Goal: Task Accomplishment & Management: Use online tool/utility

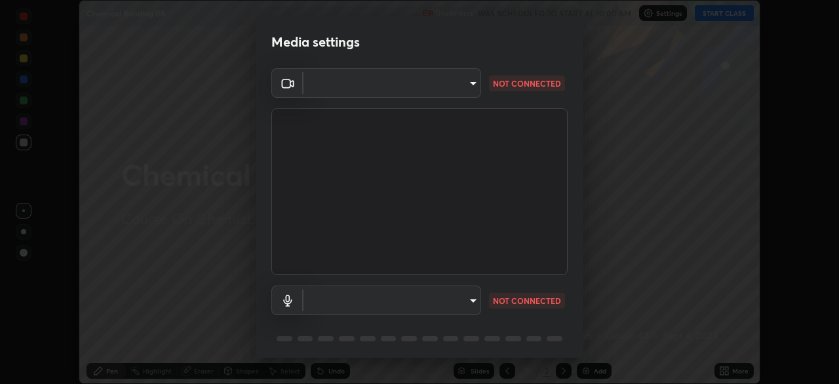
type input "ca2178d49a5cb12192a3fb46c4f9e24c845582a8c54499e9c28839f421edfd75"
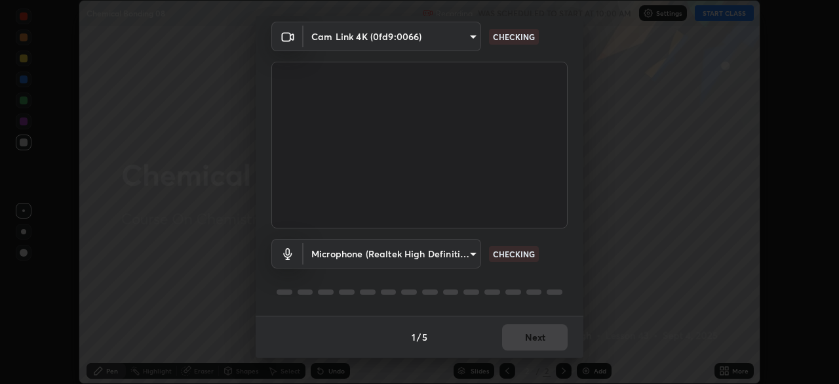
click at [387, 262] on body "Erase all Chemical Bonding 08 Recording WAS SCHEDULED TO START AT 10:00 AM Sett…" at bounding box center [419, 192] width 839 height 384
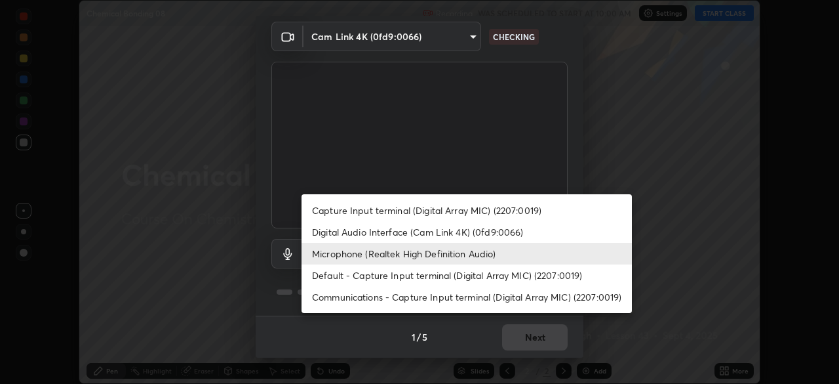
click at [351, 231] on li "Digital Audio Interface (Cam Link 4K) (0fd9:0066)" at bounding box center [467, 232] width 330 height 22
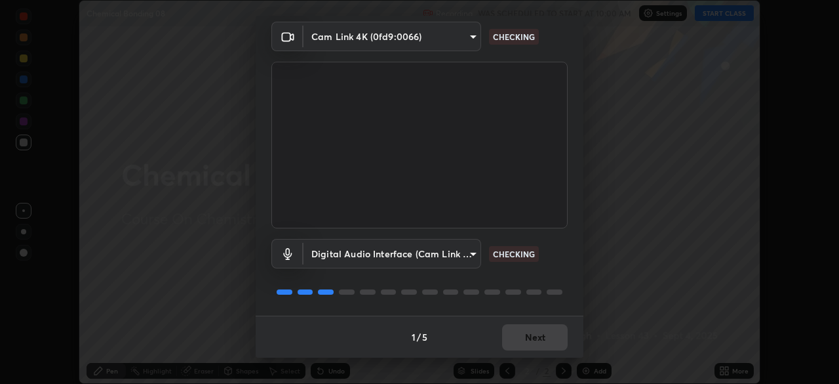
click at [414, 258] on body "Erase all Chemical Bonding 08 Recording WAS SCHEDULED TO START AT 10:00 AM Sett…" at bounding box center [419, 192] width 839 height 384
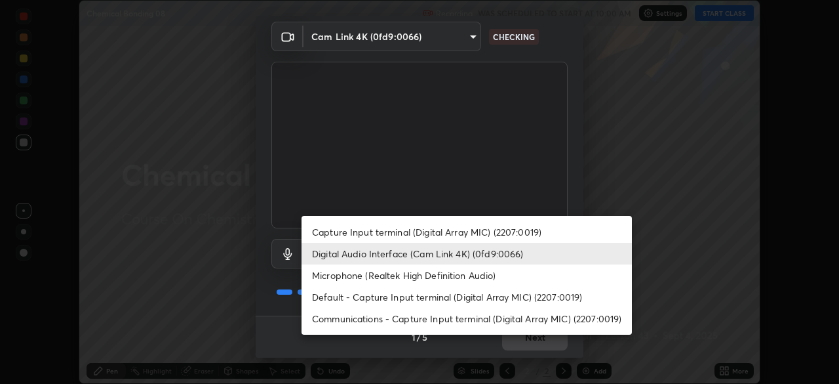
click at [363, 300] on li "Default - Capture Input terminal (Digital Array MIC) (2207:0019)" at bounding box center [467, 297] width 330 height 22
type input "default"
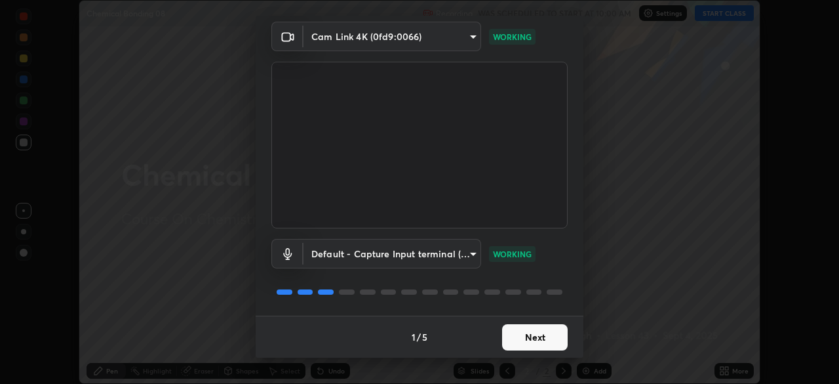
click at [528, 334] on button "Next" at bounding box center [535, 337] width 66 height 26
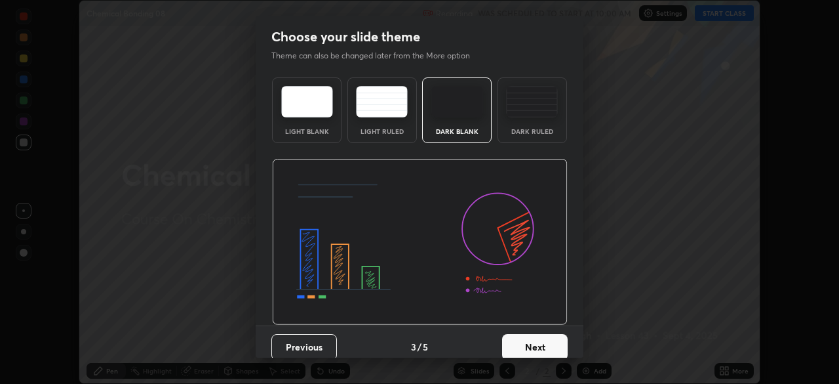
click at [544, 340] on button "Next" at bounding box center [535, 347] width 66 height 26
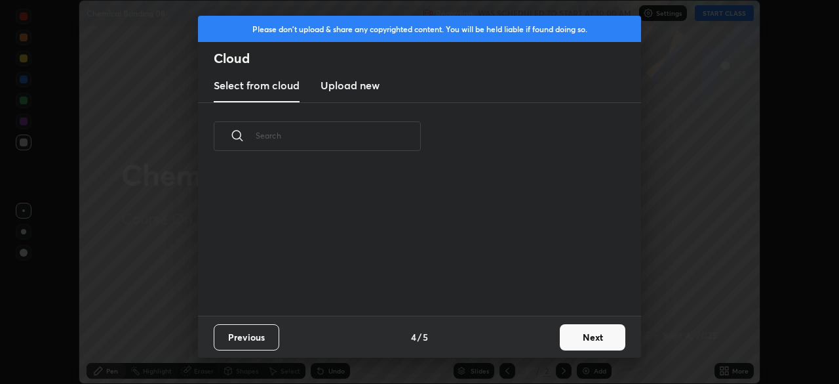
click at [562, 341] on button "Next" at bounding box center [593, 337] width 66 height 26
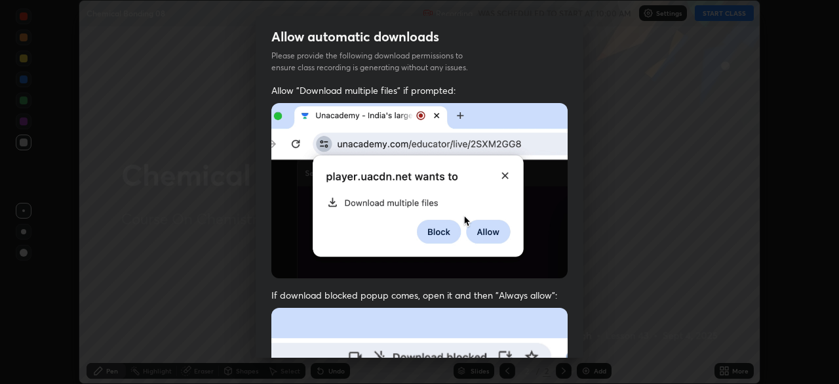
click at [572, 328] on div "Allow "Download multiple files" if prompted: If download blocked popup comes, o…" at bounding box center [420, 360] width 328 height 552
click at [578, 325] on div "Allow "Download multiple files" if prompted: If download blocked popup comes, o…" at bounding box center [420, 360] width 328 height 552
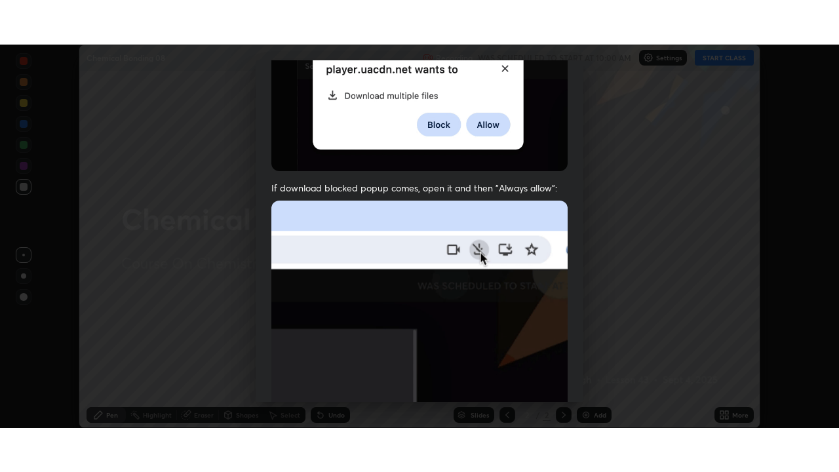
scroll to position [314, 0]
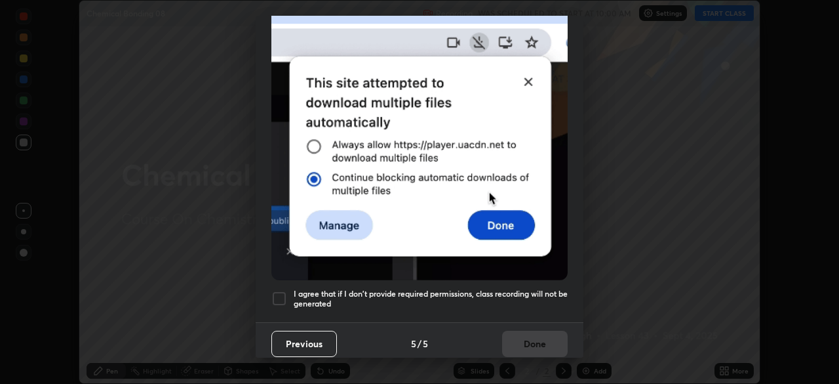
click at [279, 290] on div at bounding box center [279, 298] width 16 height 16
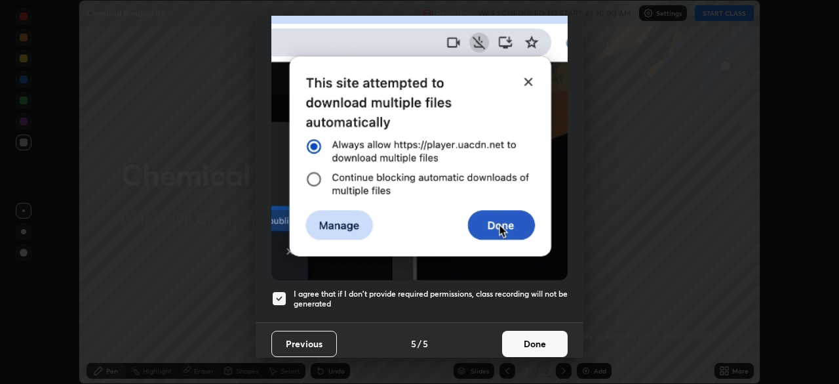
click at [525, 334] on button "Done" at bounding box center [535, 343] width 66 height 26
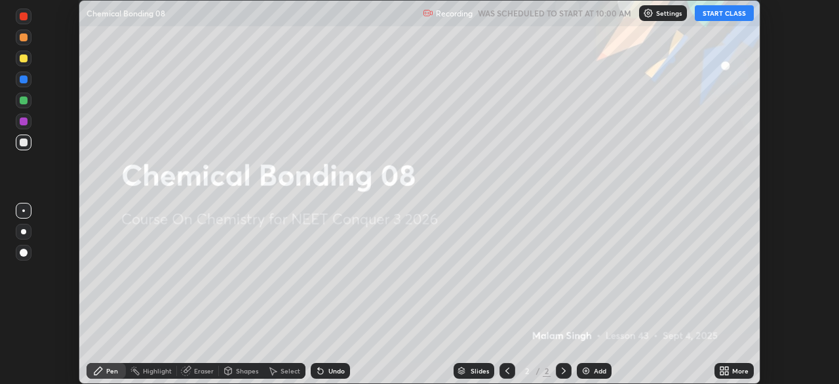
click at [728, 10] on button "START CLASS" at bounding box center [724, 13] width 59 height 16
click at [721, 364] on div "More" at bounding box center [734, 371] width 39 height 16
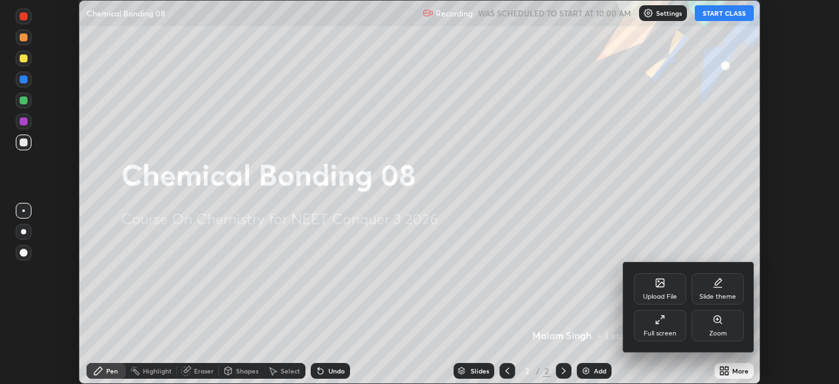
click at [680, 328] on div "Full screen" at bounding box center [660, 324] width 52 height 31
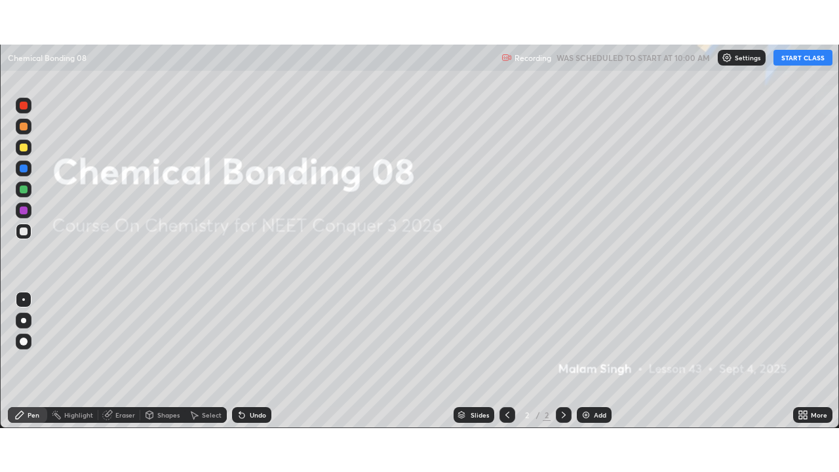
scroll to position [472, 839]
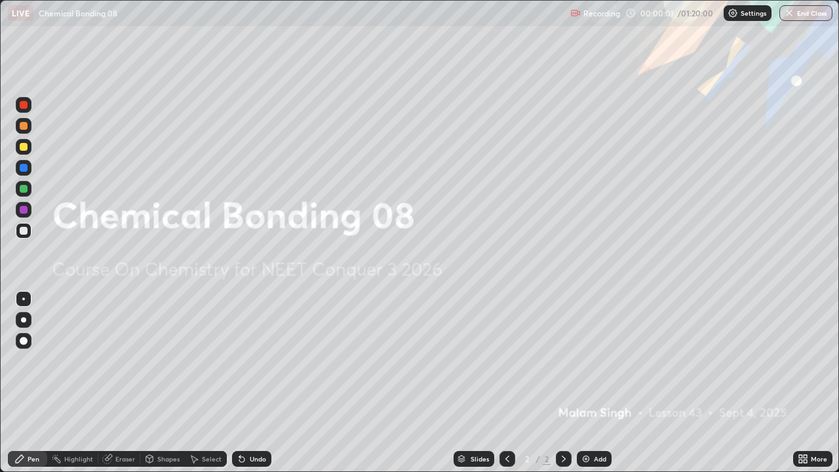
click at [585, 383] on img at bounding box center [586, 459] width 10 height 10
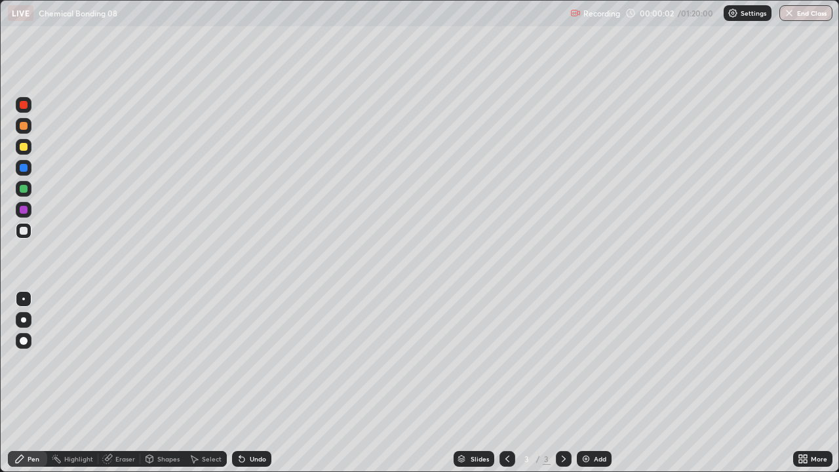
click at [29, 326] on div at bounding box center [24, 320] width 16 height 16
click at [28, 128] on div at bounding box center [24, 126] width 16 height 16
click at [23, 235] on div at bounding box center [24, 231] width 16 height 16
click at [24, 127] on div at bounding box center [24, 126] width 8 height 8
click at [25, 230] on div at bounding box center [24, 231] width 8 height 8
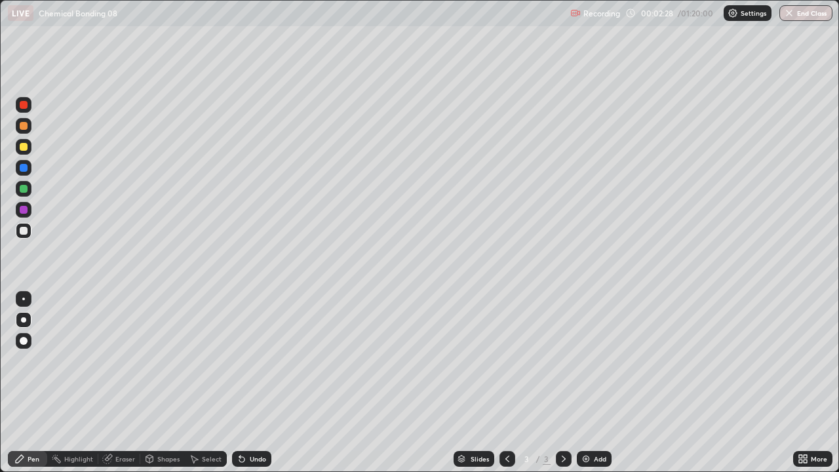
click at [157, 383] on div "Shapes" at bounding box center [168, 459] width 22 height 7
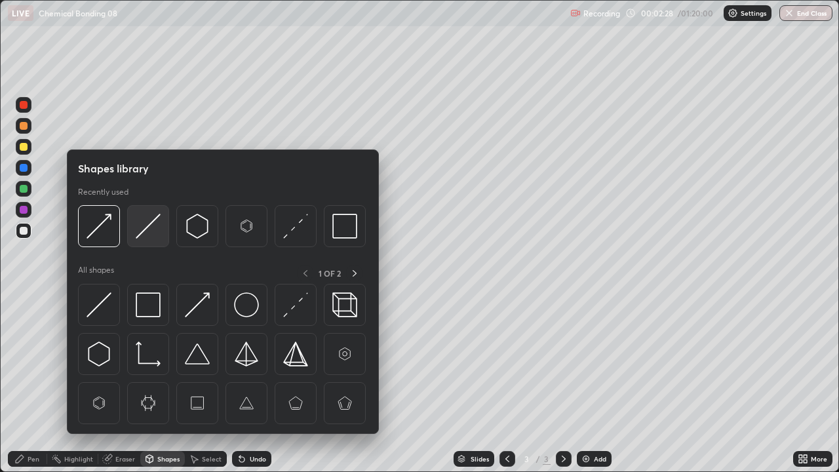
click at [144, 228] on img at bounding box center [148, 226] width 25 height 25
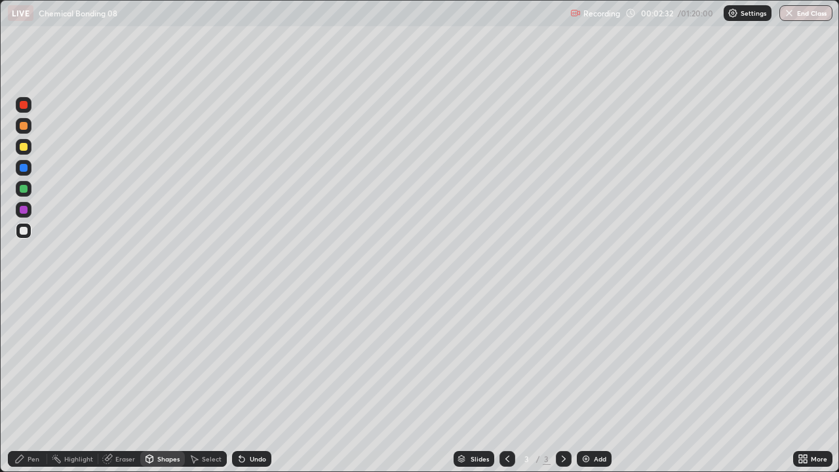
click at [33, 383] on div "Pen" at bounding box center [34, 459] width 12 height 7
click at [20, 131] on div at bounding box center [24, 126] width 16 height 16
click at [22, 147] on div at bounding box center [24, 147] width 8 height 8
click at [20, 230] on div at bounding box center [24, 231] width 8 height 8
click at [29, 128] on div at bounding box center [24, 126] width 16 height 16
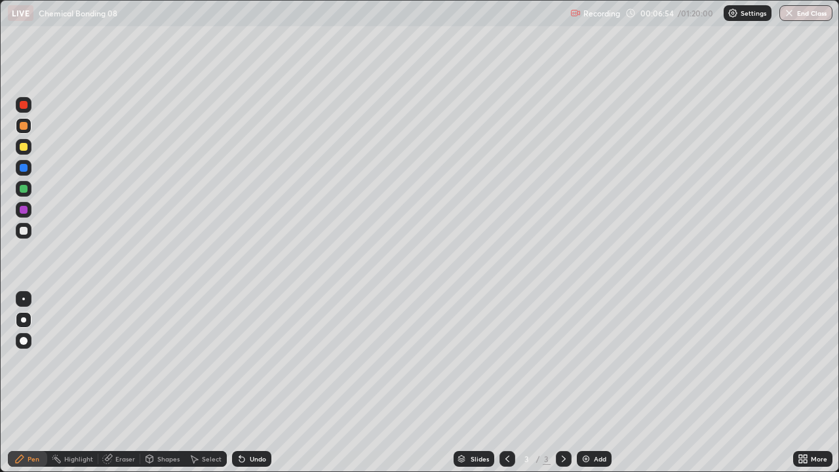
click at [588, 383] on img at bounding box center [586, 459] width 10 height 10
click at [22, 230] on div at bounding box center [24, 231] width 8 height 8
click at [25, 148] on div at bounding box center [24, 147] width 8 height 8
click at [24, 191] on div at bounding box center [24, 189] width 8 height 8
click at [113, 383] on div "Eraser" at bounding box center [119, 459] width 42 height 16
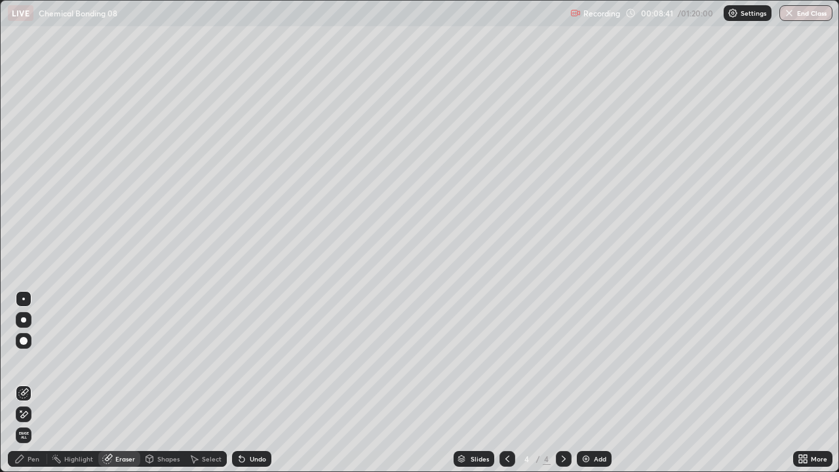
click at [30, 383] on div "Pen" at bounding box center [34, 459] width 12 height 7
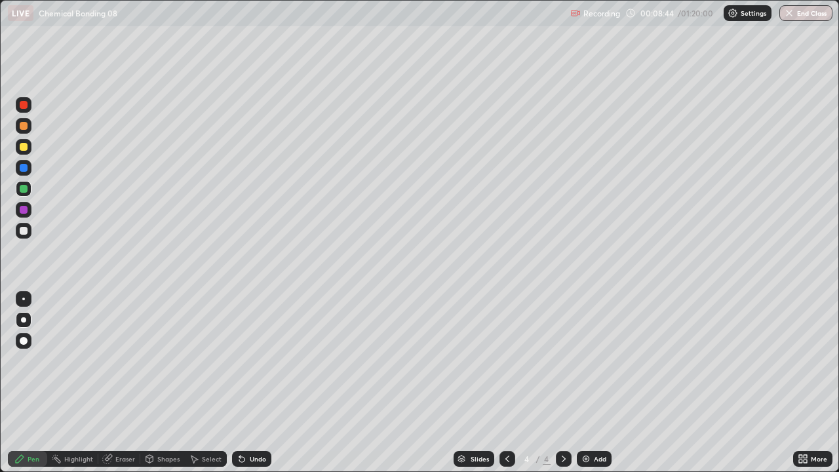
click at [156, 383] on div "Shapes" at bounding box center [162, 459] width 45 height 16
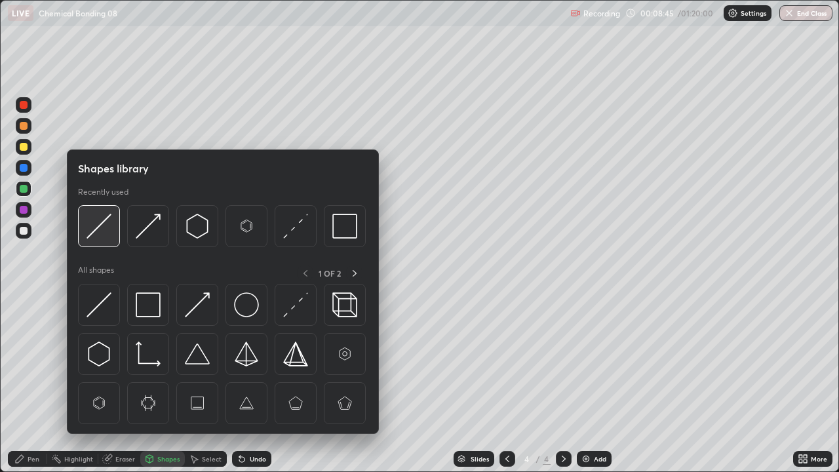
click at [100, 229] on img at bounding box center [99, 226] width 25 height 25
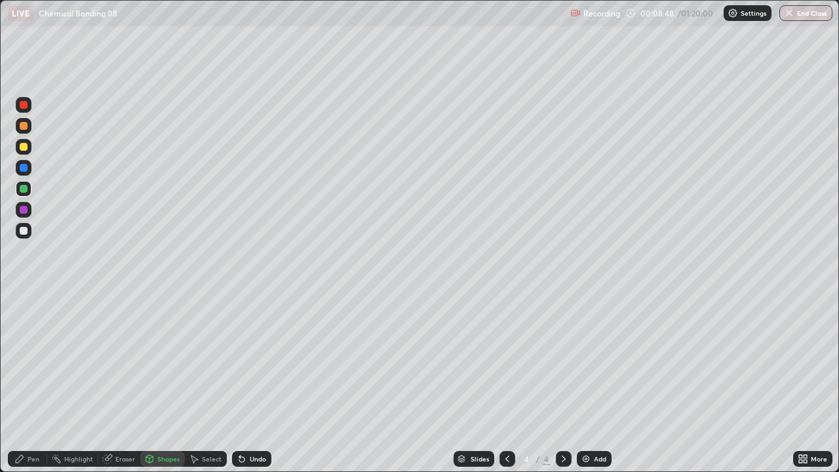
click at [30, 383] on div "Pen" at bounding box center [27, 459] width 39 height 16
click at [247, 383] on div "Undo" at bounding box center [251, 459] width 39 height 16
click at [240, 383] on icon at bounding box center [241, 459] width 5 height 5
click at [18, 149] on div at bounding box center [24, 147] width 16 height 16
click at [24, 167] on div at bounding box center [24, 168] width 8 height 8
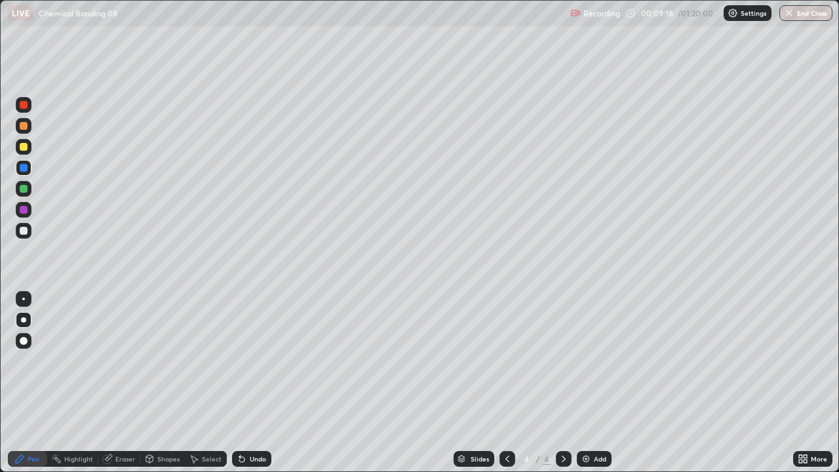
click at [167, 383] on div "Shapes" at bounding box center [168, 459] width 22 height 7
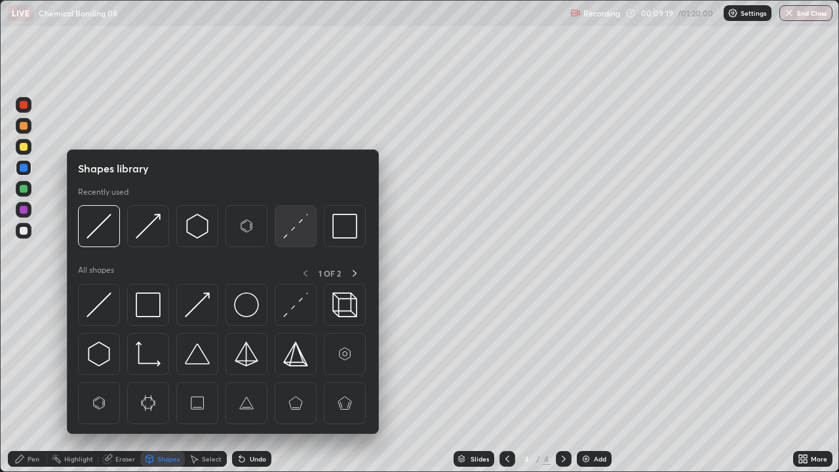
click at [294, 227] on img at bounding box center [295, 226] width 25 height 25
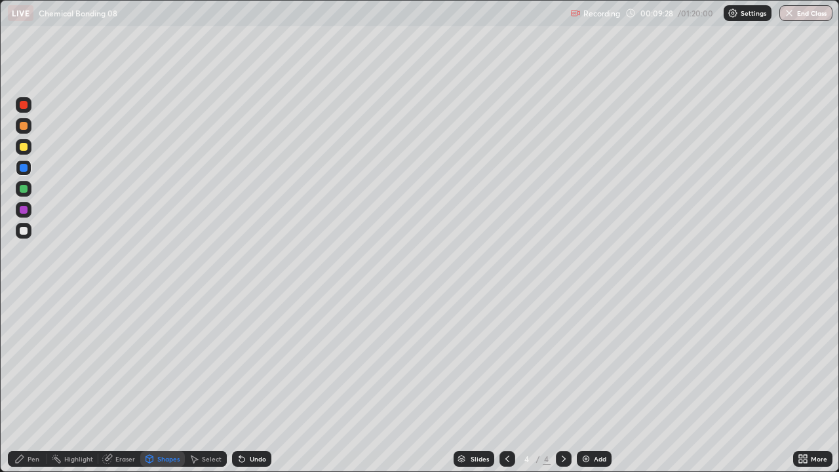
click at [33, 383] on div "Pen" at bounding box center [34, 459] width 12 height 7
click at [26, 234] on div at bounding box center [24, 231] width 8 height 8
click at [24, 126] on div at bounding box center [24, 126] width 8 height 8
click at [24, 229] on div at bounding box center [24, 231] width 8 height 8
click at [167, 383] on div "Shapes" at bounding box center [168, 459] width 22 height 7
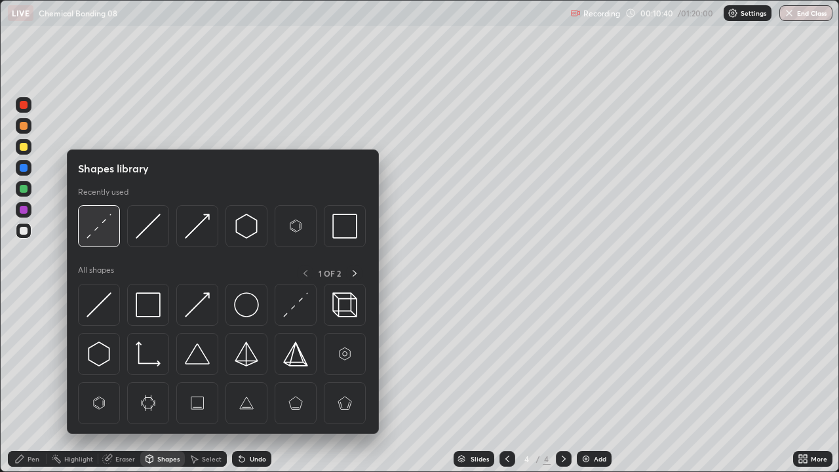
click at [102, 221] on img at bounding box center [99, 226] width 25 height 25
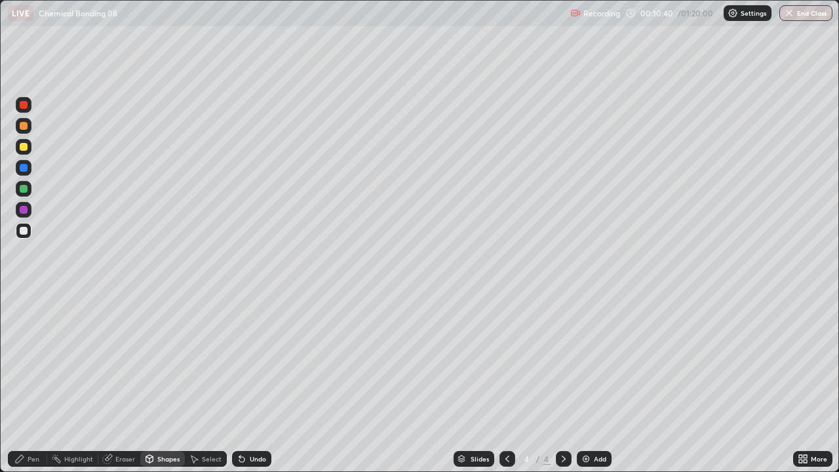
click at [25, 170] on div at bounding box center [24, 168] width 8 height 8
click at [24, 148] on div at bounding box center [24, 147] width 8 height 8
click at [240, 383] on icon at bounding box center [241, 459] width 5 height 5
click at [246, 383] on div "Undo" at bounding box center [251, 459] width 39 height 16
click at [33, 383] on div "Pen" at bounding box center [34, 459] width 12 height 7
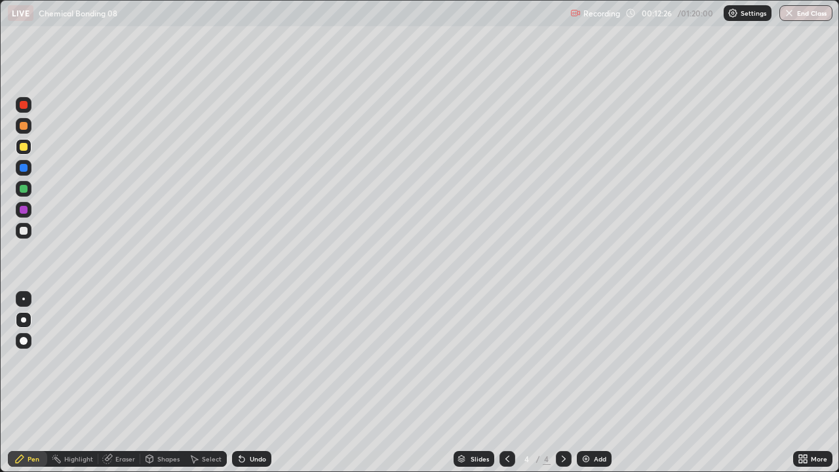
click at [121, 383] on div "Eraser" at bounding box center [125, 459] width 20 height 7
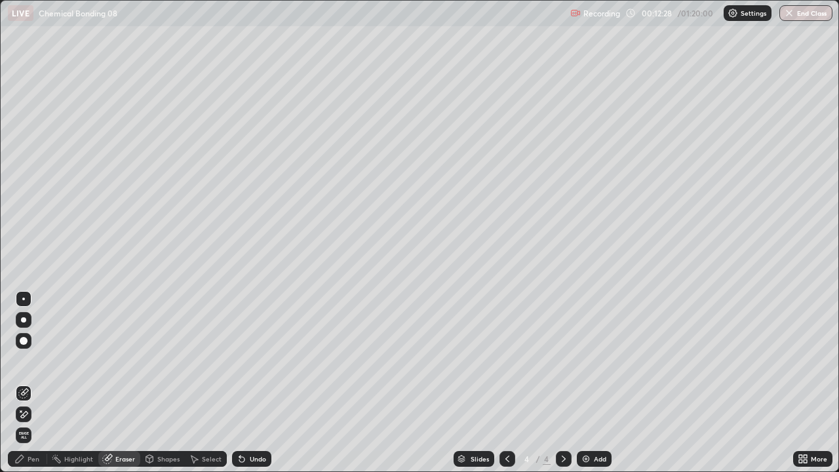
click at [30, 383] on div "Pen" at bounding box center [34, 459] width 12 height 7
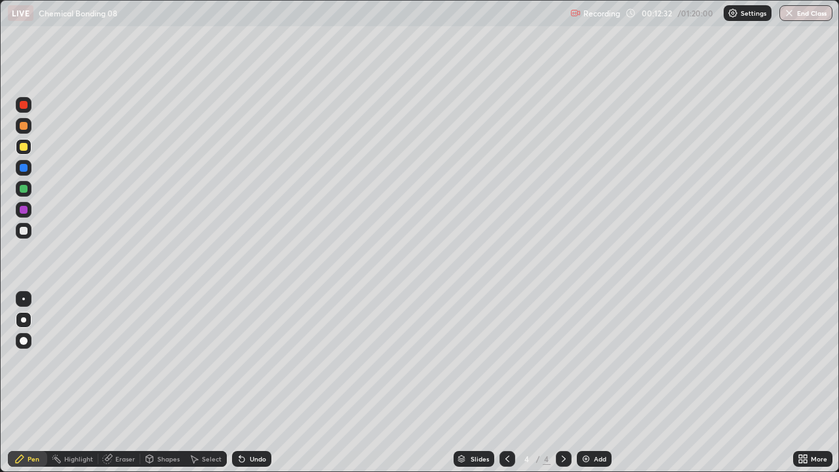
click at [24, 234] on div at bounding box center [24, 231] width 8 height 8
click at [24, 128] on div at bounding box center [24, 126] width 8 height 8
click at [250, 383] on div "Undo" at bounding box center [258, 459] width 16 height 7
click at [248, 383] on div "Undo" at bounding box center [251, 459] width 39 height 16
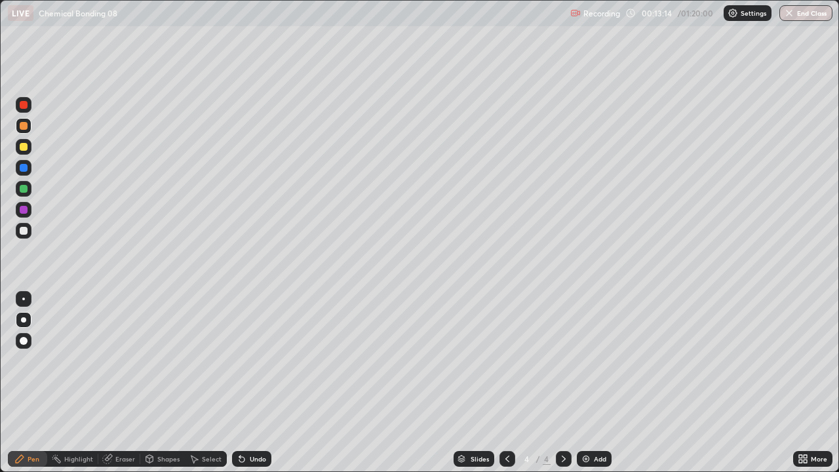
click at [250, 383] on div "Undo" at bounding box center [258, 459] width 16 height 7
click at [252, 383] on div "Undo" at bounding box center [258, 459] width 16 height 7
click at [29, 145] on div at bounding box center [24, 147] width 16 height 16
click at [22, 129] on div at bounding box center [24, 126] width 8 height 8
click at [585, 383] on img at bounding box center [586, 459] width 10 height 10
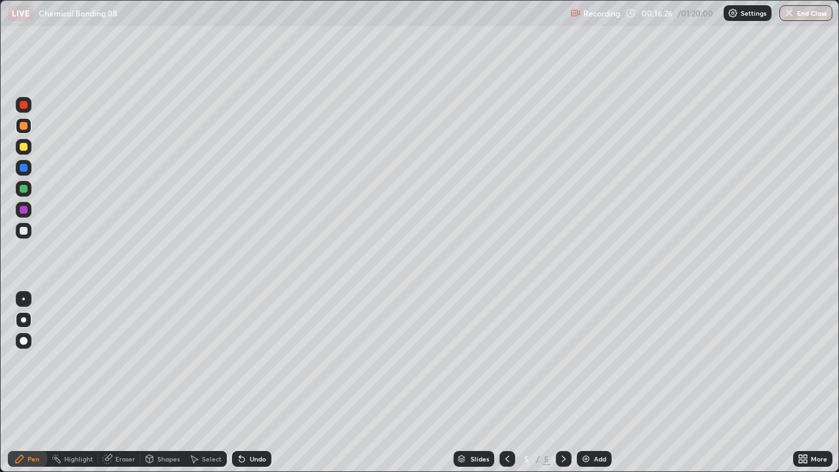
click at [21, 228] on div at bounding box center [24, 231] width 8 height 8
click at [157, 383] on div "Shapes" at bounding box center [168, 459] width 22 height 7
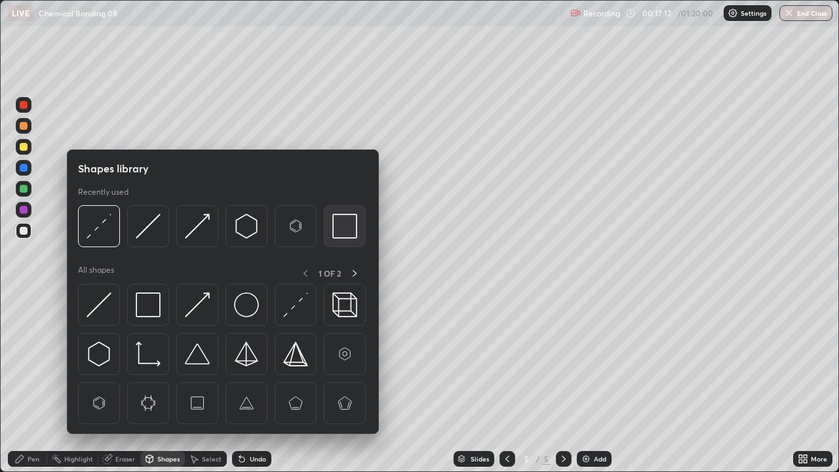
click at [339, 226] on img at bounding box center [344, 226] width 25 height 25
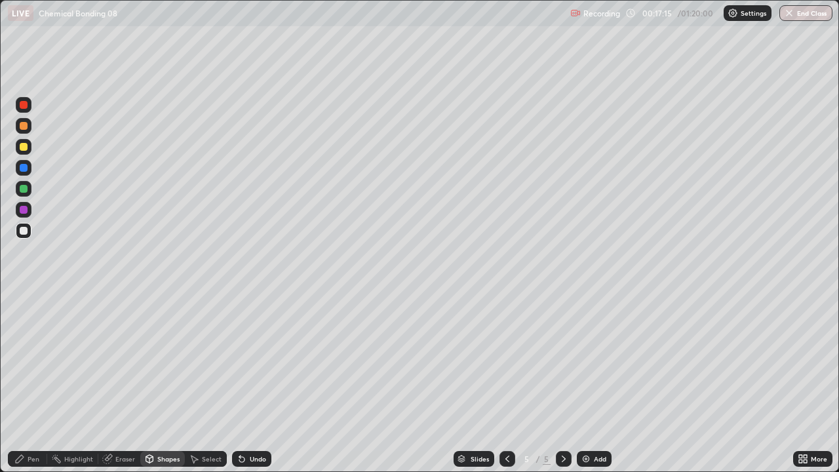
click at [30, 383] on div "Pen" at bounding box center [27, 459] width 39 height 16
click at [24, 146] on div at bounding box center [24, 147] width 8 height 8
click at [0, 317] on div "Setting up your live class" at bounding box center [419, 236] width 839 height 472
click at [20, 141] on div at bounding box center [24, 147] width 16 height 16
click at [30, 203] on div at bounding box center [24, 209] width 16 height 21
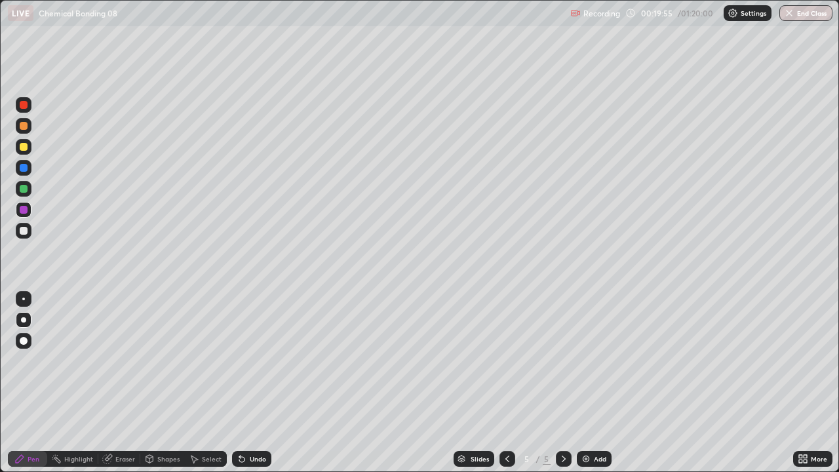
click at [24, 128] on div at bounding box center [24, 126] width 8 height 8
click at [158, 383] on div "Shapes" at bounding box center [168, 459] width 22 height 7
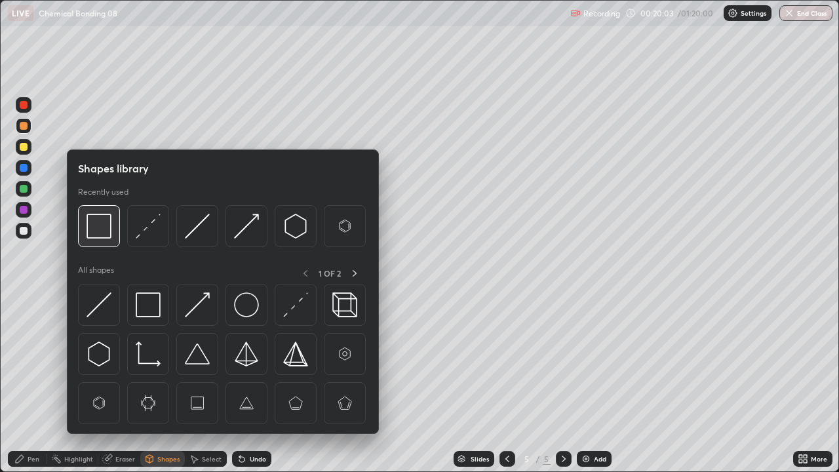
click at [100, 229] on img at bounding box center [99, 226] width 25 height 25
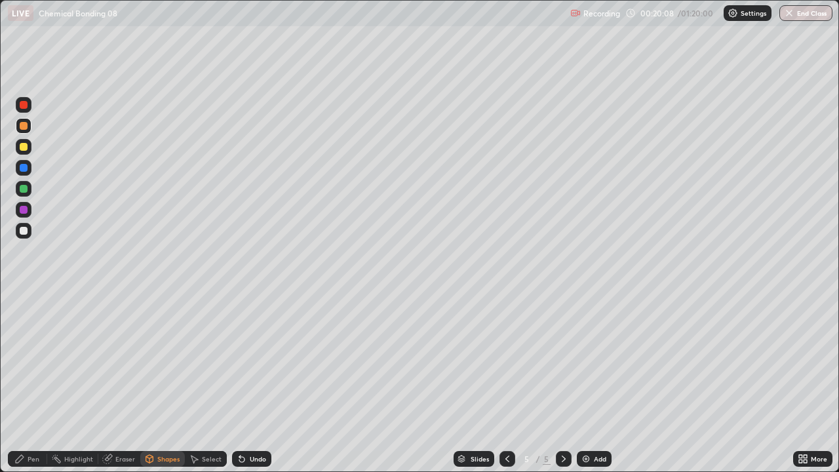
click at [165, 383] on div "Shapes" at bounding box center [168, 459] width 22 height 7
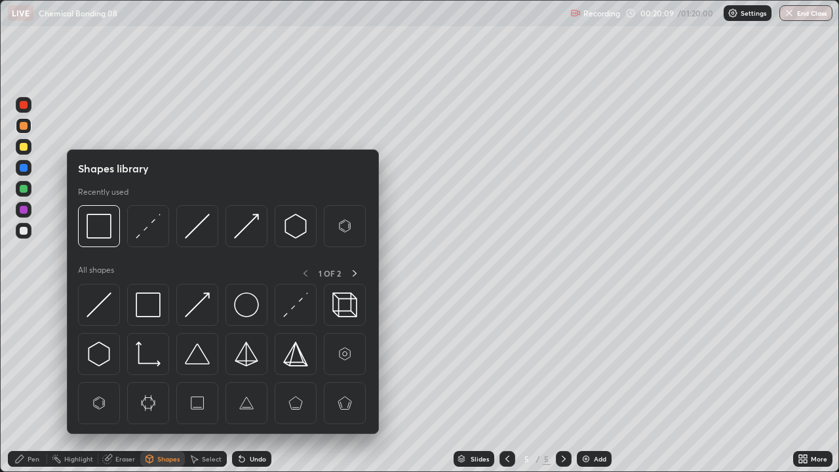
click at [32, 383] on div "Pen" at bounding box center [27, 459] width 39 height 16
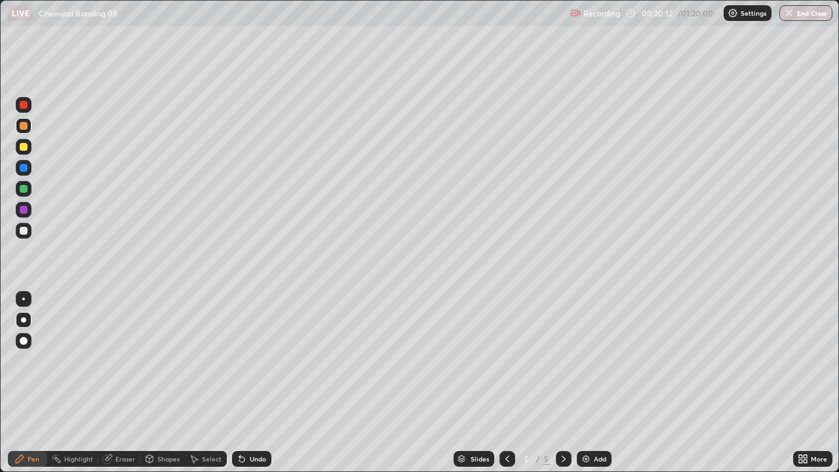
click at [165, 383] on div "Shapes" at bounding box center [168, 459] width 22 height 7
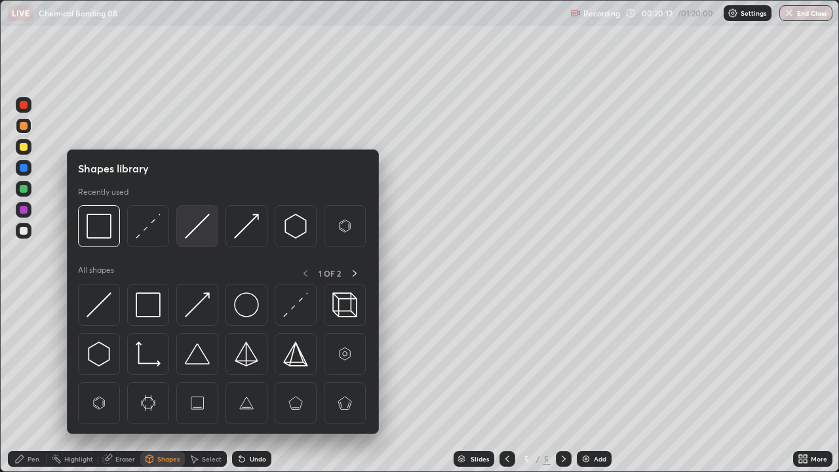
click at [199, 230] on img at bounding box center [197, 226] width 25 height 25
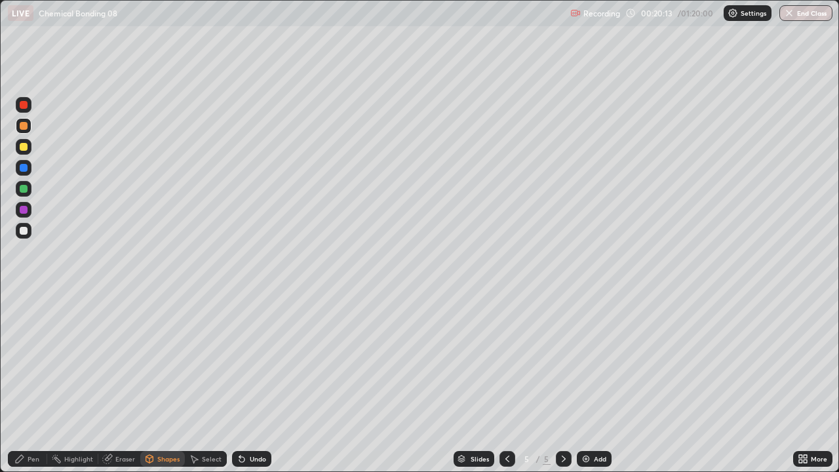
click at [26, 229] on div at bounding box center [24, 231] width 8 height 8
click at [20, 127] on div at bounding box center [24, 126] width 8 height 8
click at [31, 383] on div "Pen" at bounding box center [34, 459] width 12 height 7
click at [24, 189] on div at bounding box center [24, 189] width 8 height 8
click at [585, 383] on img at bounding box center [586, 459] width 10 height 10
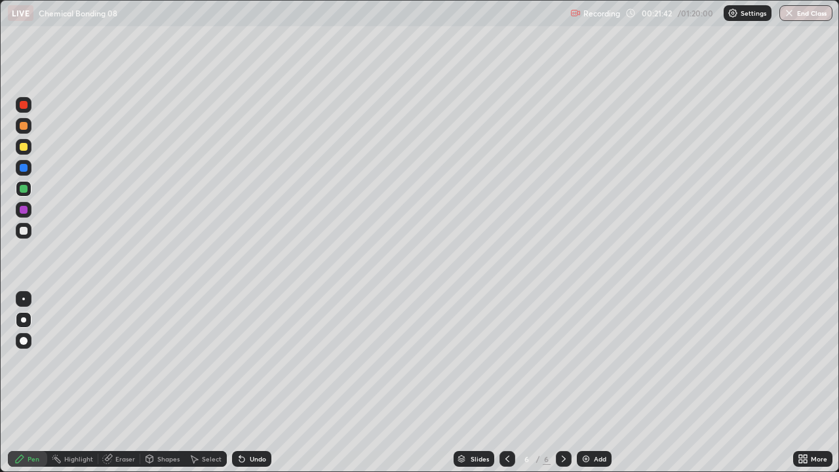
click at [23, 126] on div at bounding box center [24, 126] width 8 height 8
click at [24, 229] on div at bounding box center [24, 231] width 8 height 8
click at [22, 132] on div at bounding box center [24, 126] width 16 height 16
click at [22, 229] on div at bounding box center [24, 231] width 8 height 8
click at [155, 383] on div "Shapes" at bounding box center [162, 459] width 45 height 16
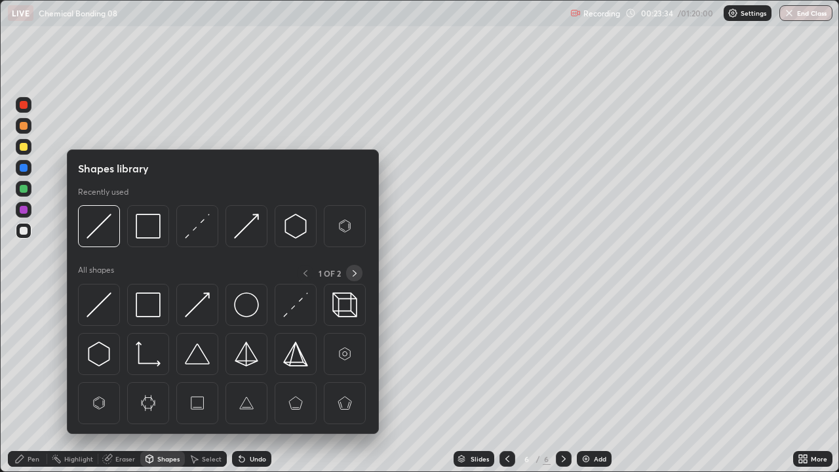
click at [354, 274] on icon at bounding box center [354, 273] width 10 height 10
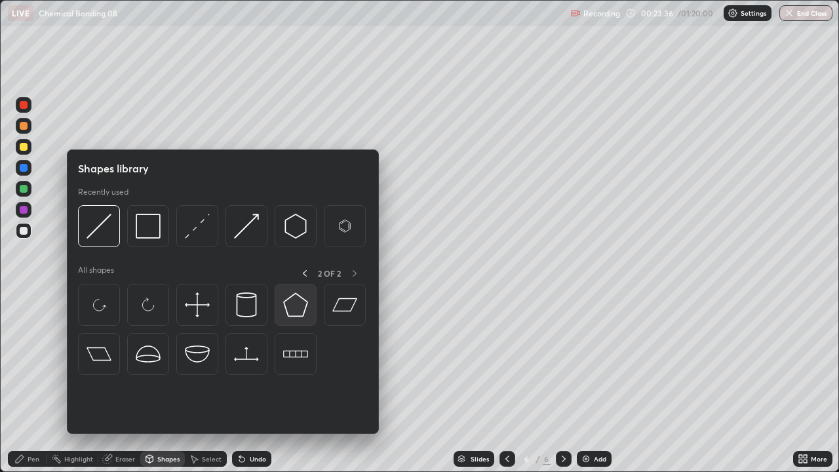
click at [297, 304] on img at bounding box center [295, 304] width 25 height 25
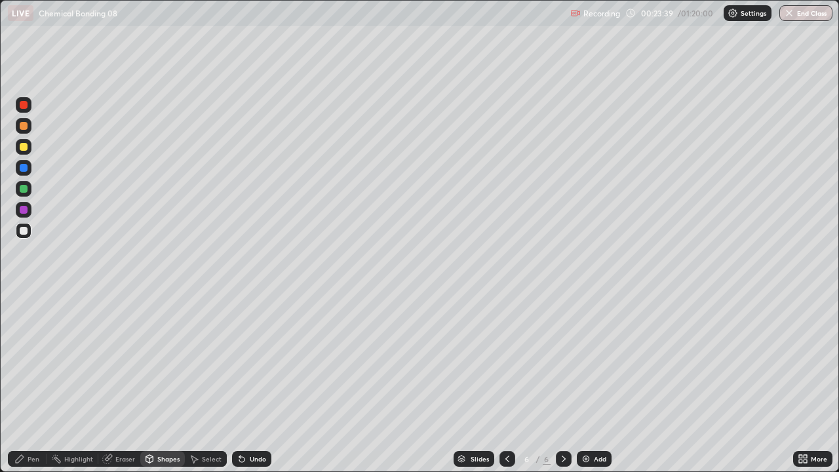
click at [28, 383] on div "Pen" at bounding box center [34, 459] width 12 height 7
click at [25, 190] on div at bounding box center [24, 189] width 8 height 8
click at [28, 233] on div at bounding box center [24, 231] width 16 height 16
click at [22, 148] on div at bounding box center [24, 147] width 8 height 8
click at [18, 230] on div at bounding box center [24, 231] width 16 height 16
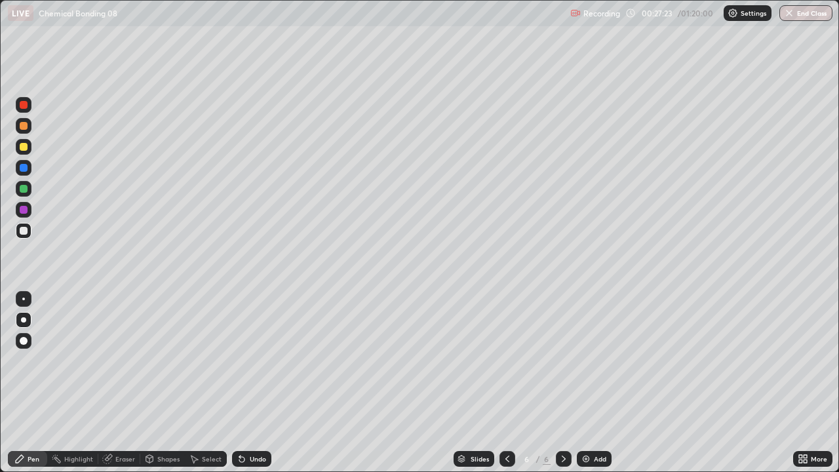
click at [22, 153] on div at bounding box center [24, 147] width 16 height 16
click at [161, 383] on div "Shapes" at bounding box center [168, 459] width 22 height 7
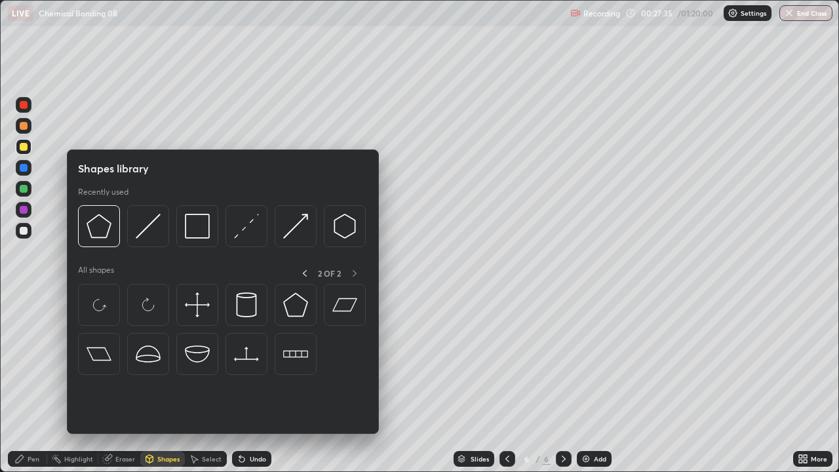
click at [98, 230] on img at bounding box center [99, 226] width 25 height 25
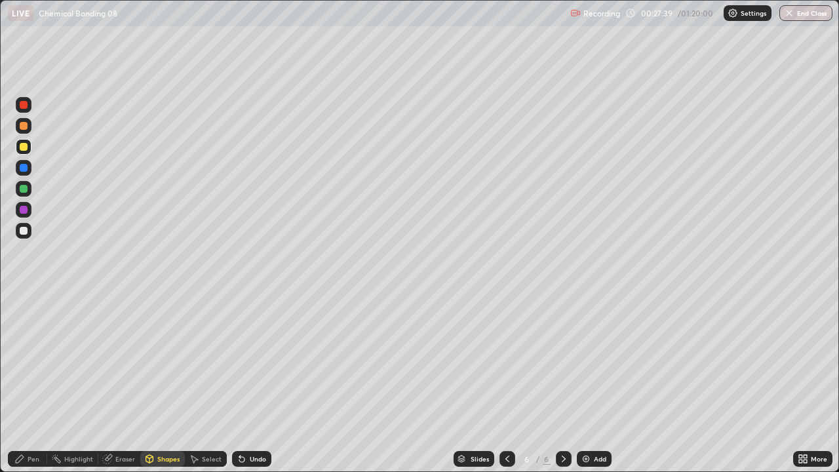
click at [36, 383] on div "Pen" at bounding box center [34, 459] width 12 height 7
click at [29, 233] on div at bounding box center [24, 231] width 16 height 16
click at [578, 383] on div "Add" at bounding box center [594, 459] width 35 height 16
click at [250, 383] on div "Undo" at bounding box center [258, 459] width 16 height 7
click at [253, 383] on div "Undo" at bounding box center [251, 459] width 39 height 16
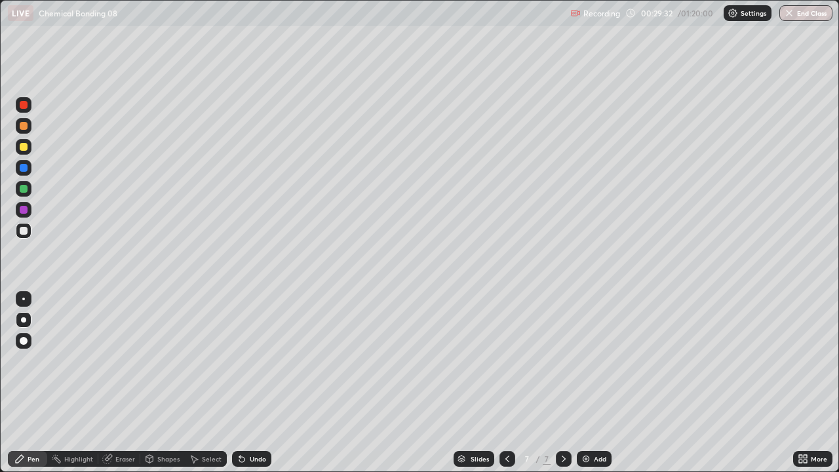
click at [255, 383] on div "Undo" at bounding box center [251, 459] width 39 height 16
click at [254, 383] on div "Undo" at bounding box center [249, 459] width 45 height 26
click at [22, 147] on div at bounding box center [24, 147] width 8 height 8
click at [22, 231] on div at bounding box center [24, 231] width 8 height 8
click at [26, 126] on div at bounding box center [24, 126] width 8 height 8
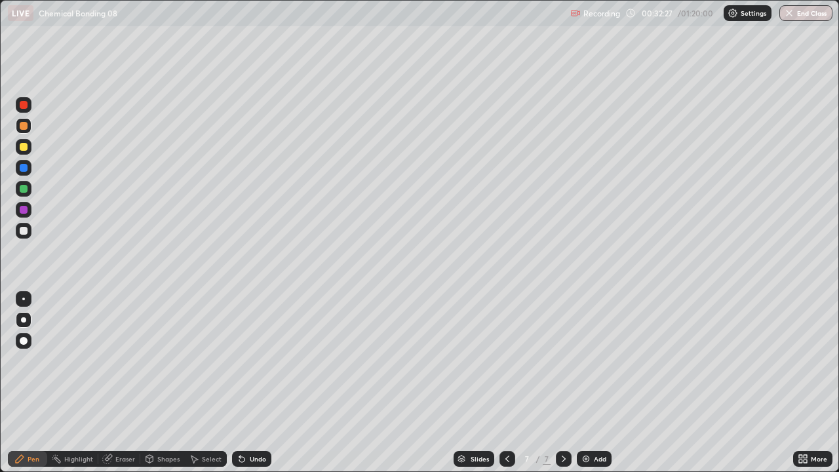
click at [23, 237] on div at bounding box center [24, 231] width 16 height 16
click at [170, 383] on div "Shapes" at bounding box center [168, 459] width 22 height 7
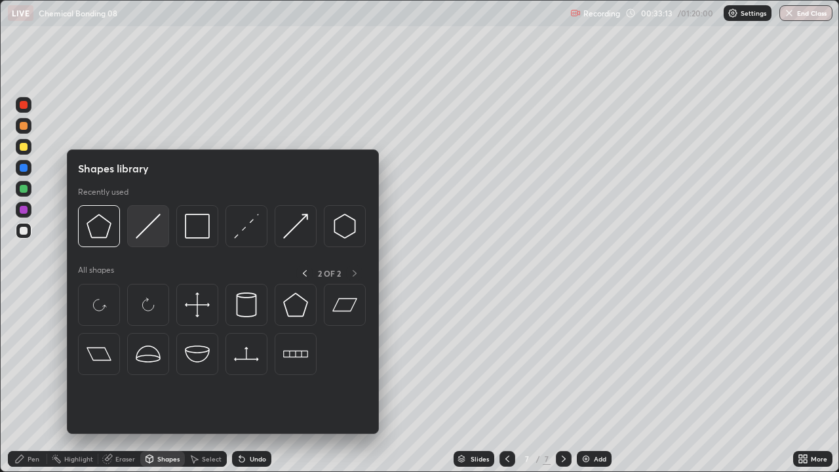
click at [146, 230] on img at bounding box center [148, 226] width 25 height 25
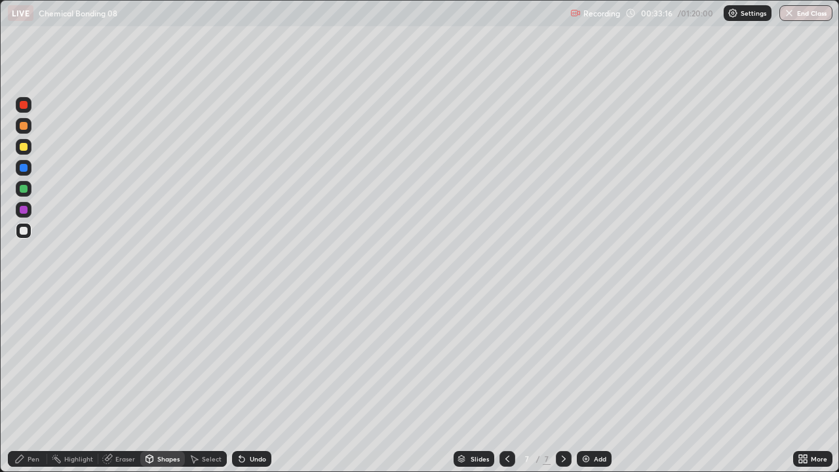
click at [32, 383] on div "Pen" at bounding box center [34, 459] width 12 height 7
click at [127, 383] on div "Eraser" at bounding box center [125, 459] width 20 height 7
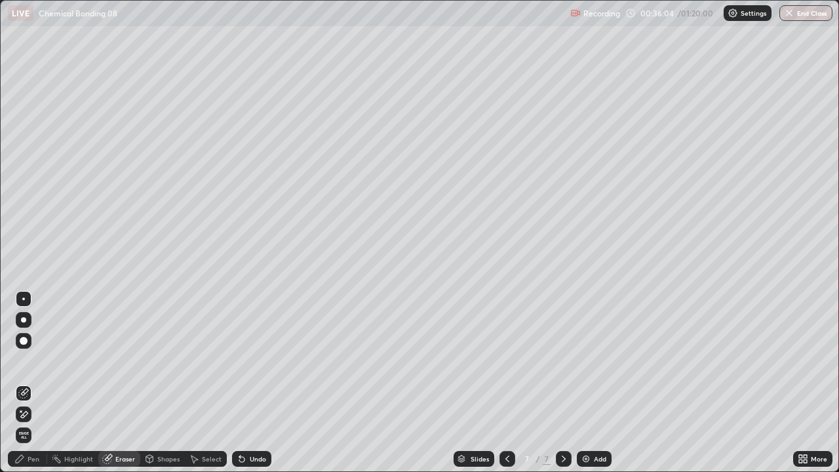
click at [33, 383] on div "Pen" at bounding box center [34, 459] width 12 height 7
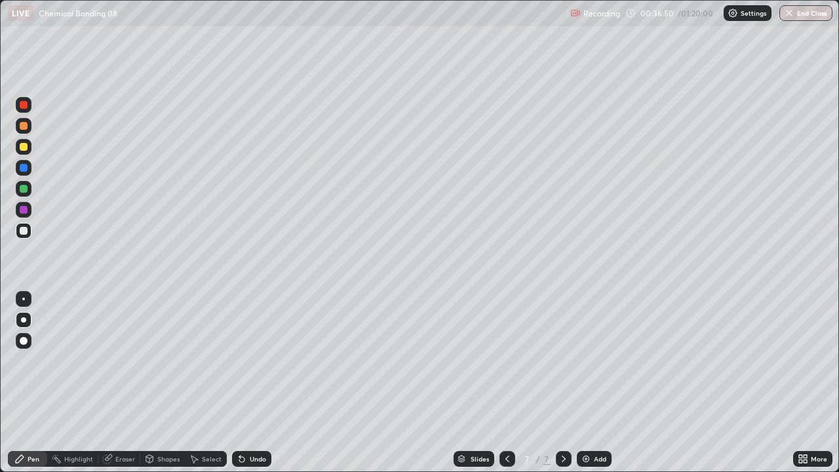
click at [119, 383] on div "Eraser" at bounding box center [125, 459] width 20 height 7
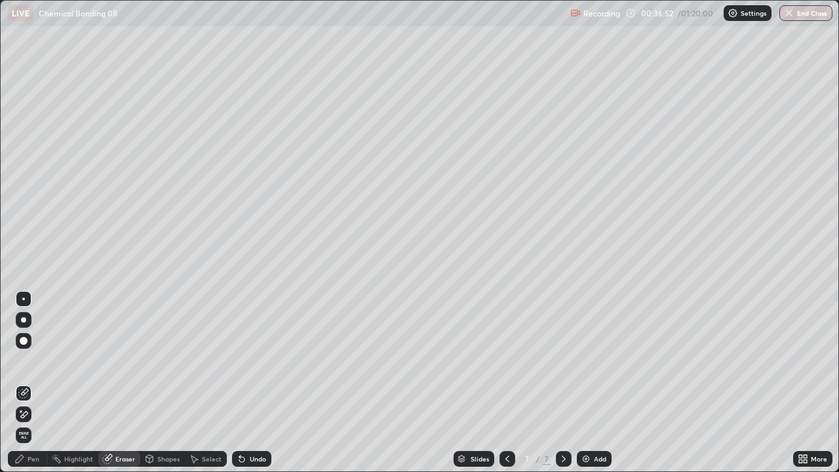
click at [36, 383] on div "Pen" at bounding box center [27, 459] width 39 height 16
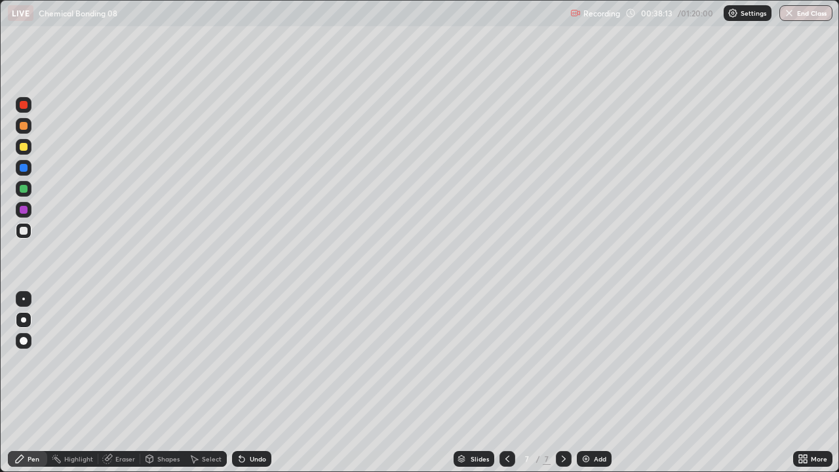
click at [24, 148] on div at bounding box center [24, 147] width 8 height 8
click at [25, 128] on div at bounding box center [24, 126] width 8 height 8
click at [581, 383] on img at bounding box center [586, 459] width 10 height 10
click at [159, 383] on div "Shapes" at bounding box center [168, 459] width 22 height 7
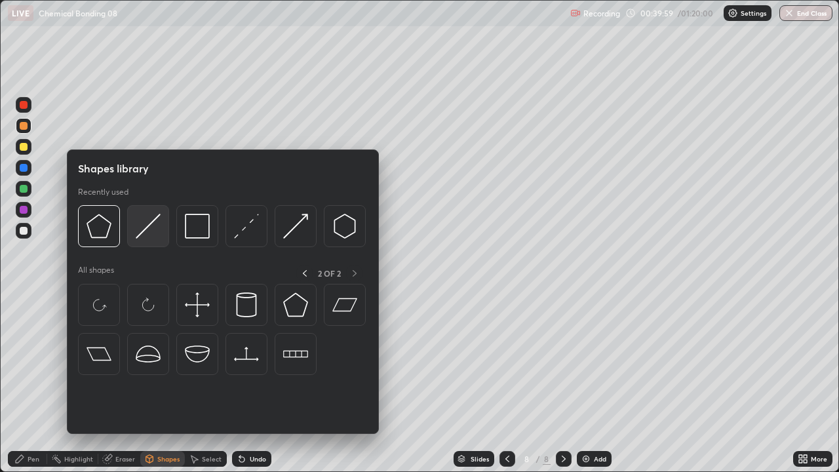
click at [145, 232] on img at bounding box center [148, 226] width 25 height 25
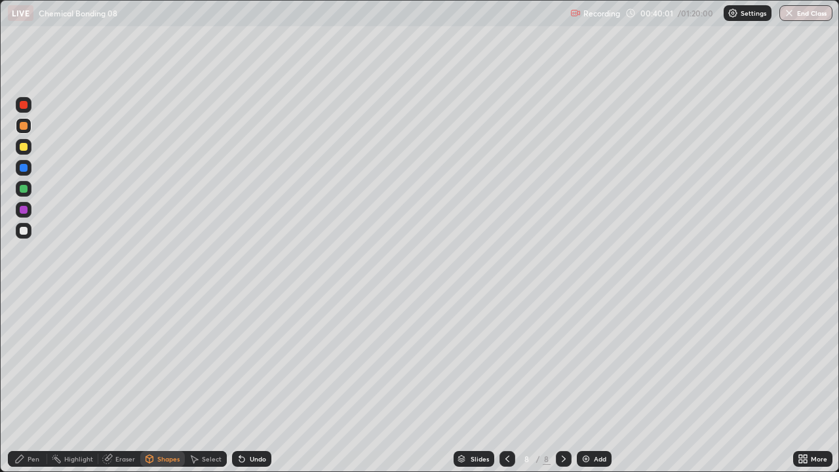
click at [37, 383] on div "Pen" at bounding box center [27, 459] width 39 height 16
click at [19, 236] on div at bounding box center [24, 231] width 16 height 16
click at [23, 189] on div at bounding box center [24, 189] width 8 height 8
click at [124, 383] on div "Eraser" at bounding box center [125, 459] width 20 height 7
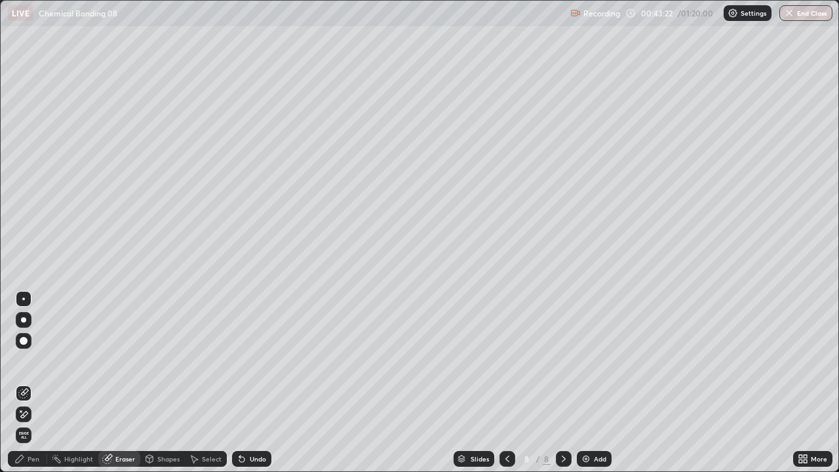
click at [35, 383] on div "Pen" at bounding box center [34, 459] width 12 height 7
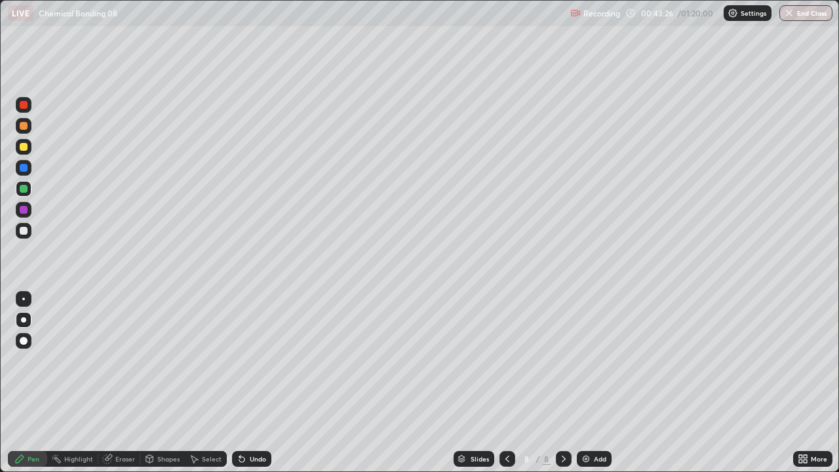
click at [20, 229] on div at bounding box center [24, 231] width 8 height 8
click at [25, 151] on div at bounding box center [24, 147] width 16 height 16
click at [21, 127] on div at bounding box center [24, 126] width 8 height 8
click at [26, 187] on div at bounding box center [24, 189] width 8 height 8
click at [130, 383] on div "Eraser" at bounding box center [125, 459] width 20 height 7
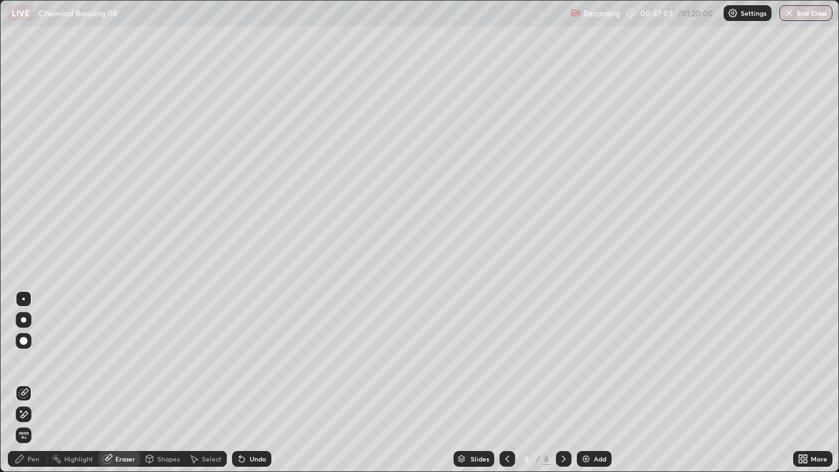
click at [33, 383] on div "Pen" at bounding box center [27, 459] width 39 height 16
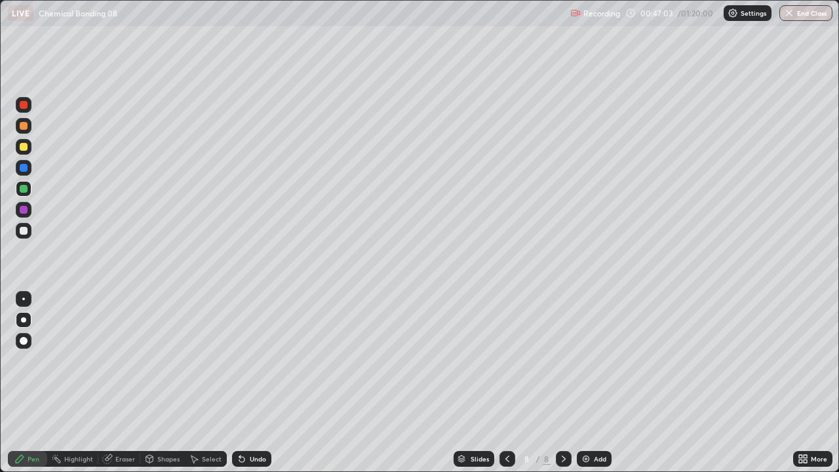
click at [24, 149] on div at bounding box center [24, 147] width 8 height 8
click at [22, 231] on div at bounding box center [24, 231] width 8 height 8
click at [583, 383] on img at bounding box center [586, 459] width 10 height 10
click at [18, 125] on div at bounding box center [24, 126] width 16 height 16
click at [21, 229] on div at bounding box center [24, 231] width 8 height 8
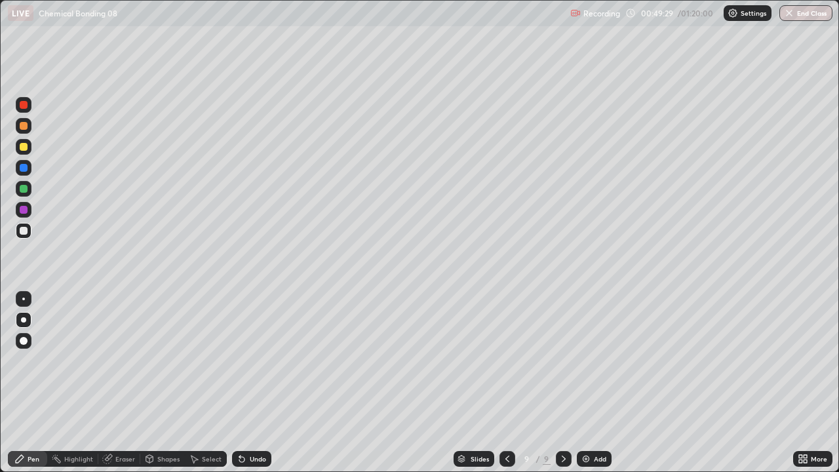
click at [115, 383] on div "Eraser" at bounding box center [119, 459] width 42 height 16
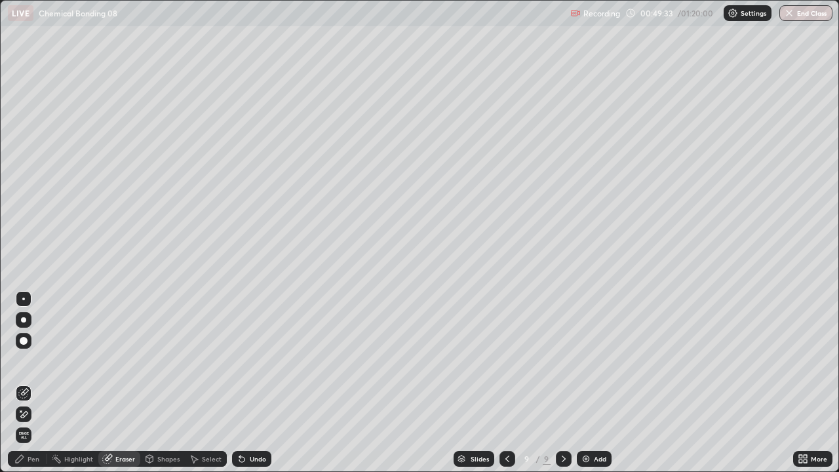
click at [30, 383] on div "Pen" at bounding box center [34, 459] width 12 height 7
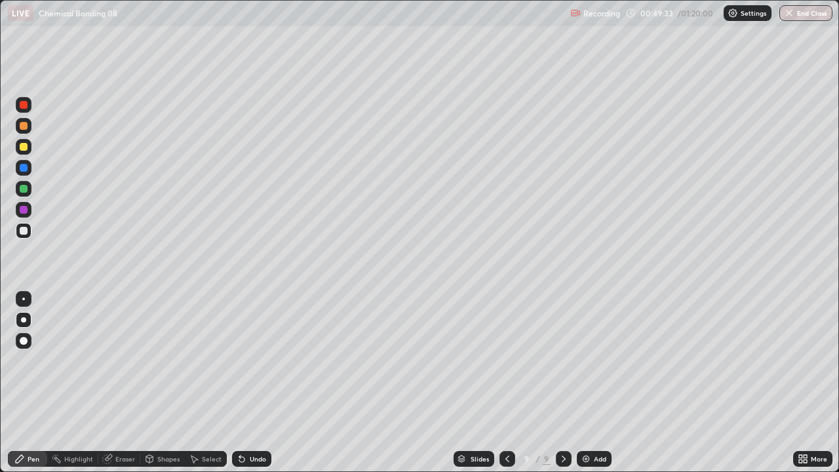
click at [25, 153] on div at bounding box center [24, 147] width 16 height 16
click at [18, 225] on div at bounding box center [24, 231] width 16 height 16
click at [20, 189] on div at bounding box center [24, 189] width 8 height 8
click at [16, 230] on div at bounding box center [24, 231] width 16 height 16
click at [23, 128] on div at bounding box center [24, 126] width 8 height 8
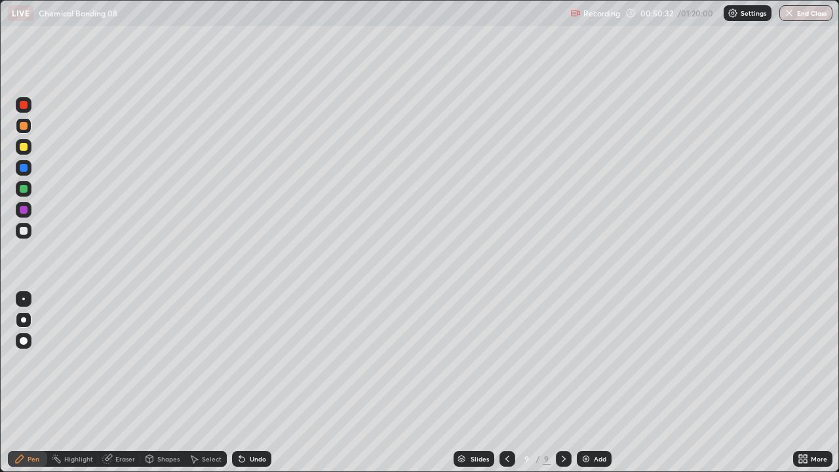
click at [173, 383] on div "Shapes" at bounding box center [162, 459] width 45 height 16
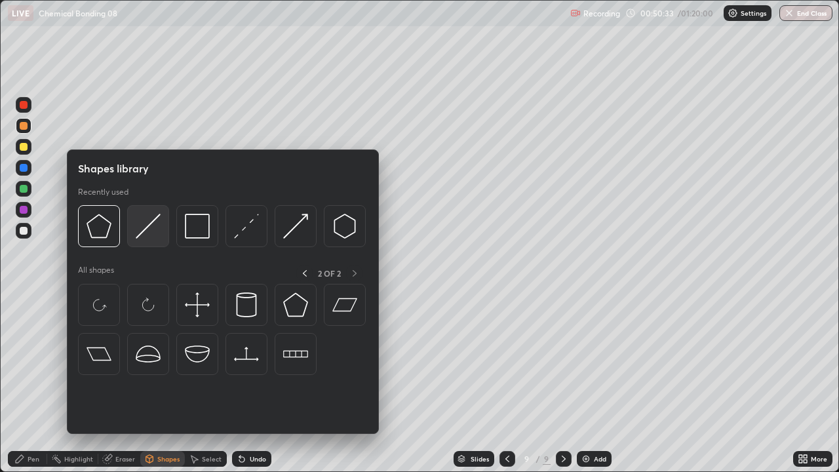
click at [144, 233] on img at bounding box center [148, 226] width 25 height 25
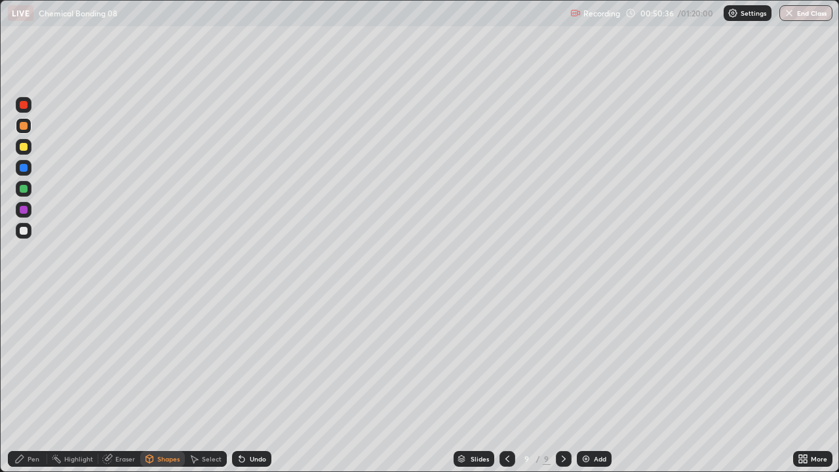
click at [38, 383] on div "Pen" at bounding box center [34, 459] width 12 height 7
click at [21, 229] on div at bounding box center [24, 231] width 8 height 8
click at [30, 152] on div at bounding box center [24, 147] width 16 height 16
click at [16, 234] on div at bounding box center [24, 231] width 16 height 16
click at [22, 195] on div at bounding box center [24, 189] width 16 height 16
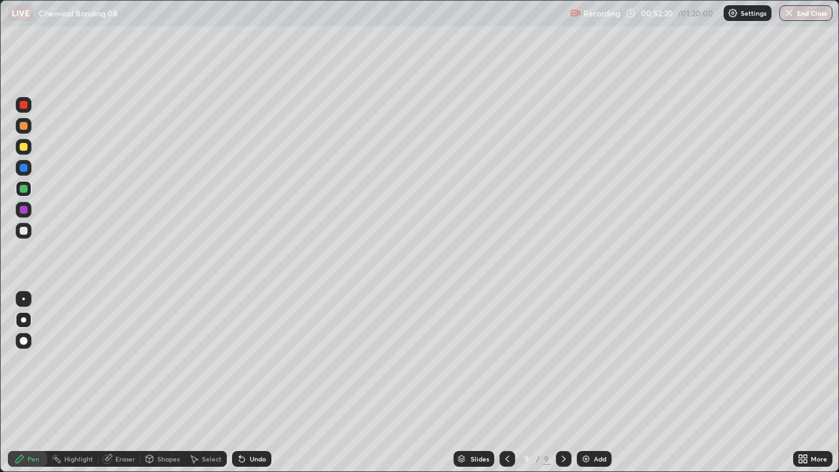
click at [22, 233] on div at bounding box center [24, 231] width 8 height 8
click at [24, 148] on div at bounding box center [24, 147] width 8 height 8
click at [166, 383] on div "Shapes" at bounding box center [168, 459] width 22 height 7
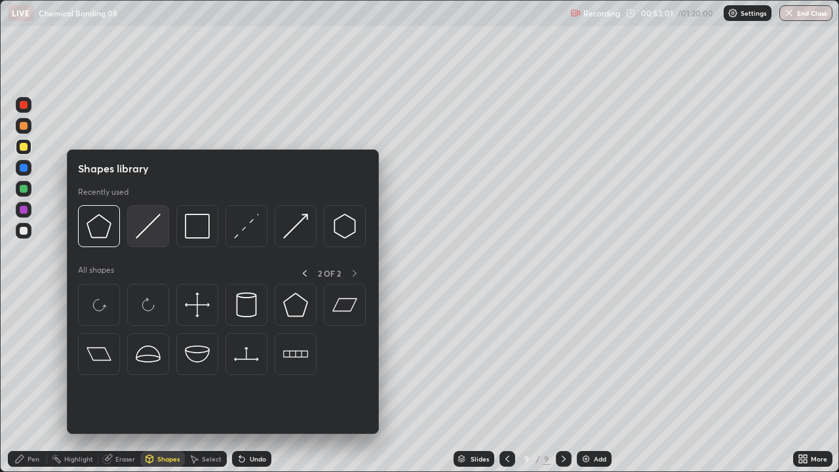
click at [132, 229] on div at bounding box center [148, 226] width 42 height 42
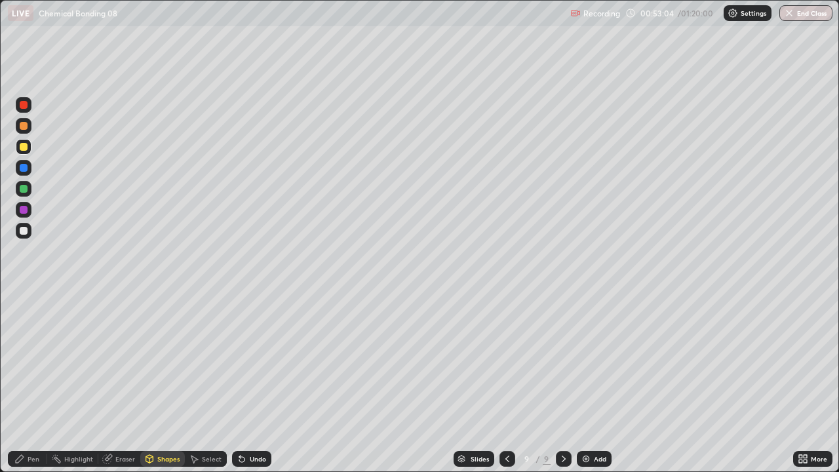
click at [35, 383] on div "Pen" at bounding box center [34, 459] width 12 height 7
click at [25, 236] on div at bounding box center [24, 231] width 16 height 16
click at [22, 186] on div at bounding box center [24, 189] width 8 height 8
click at [18, 231] on div at bounding box center [24, 231] width 16 height 16
click at [24, 153] on div at bounding box center [24, 147] width 16 height 16
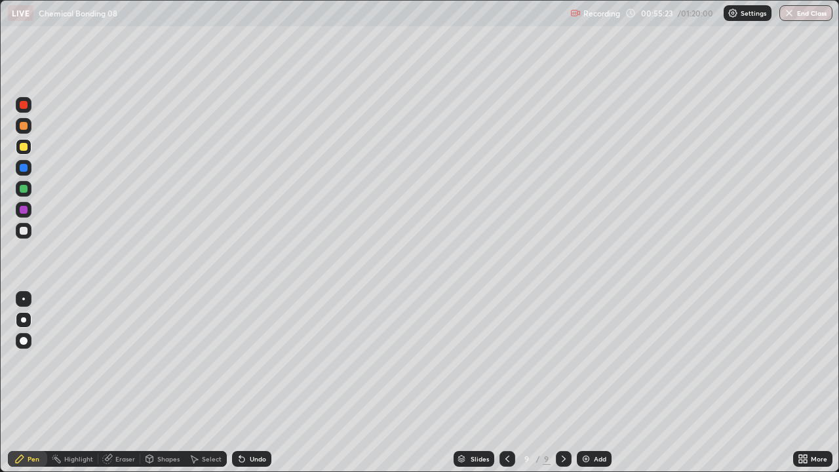
click at [131, 383] on div "Eraser" at bounding box center [119, 459] width 42 height 16
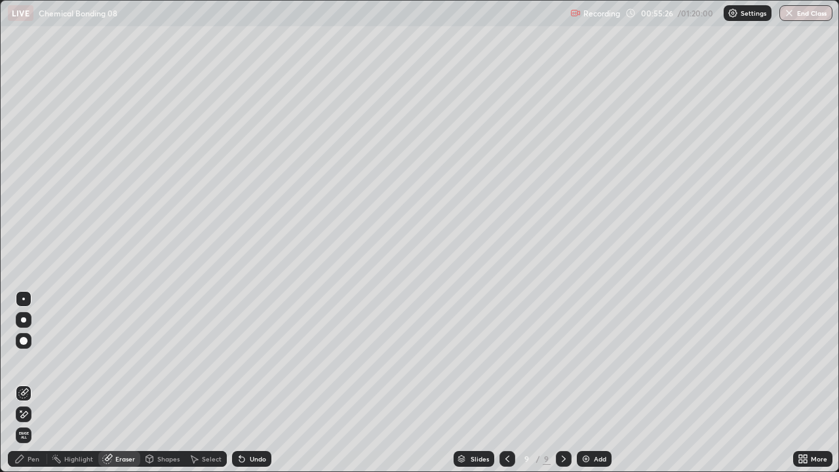
click at [41, 383] on div "Pen" at bounding box center [27, 459] width 39 height 16
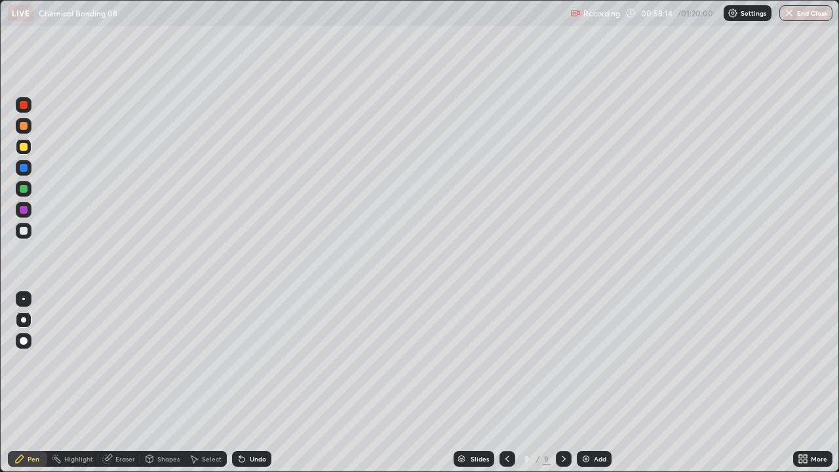
click at [582, 383] on div "Add" at bounding box center [594, 459] width 35 height 16
click at [20, 127] on div at bounding box center [24, 126] width 8 height 8
click at [148, 383] on icon at bounding box center [149, 458] width 7 height 2
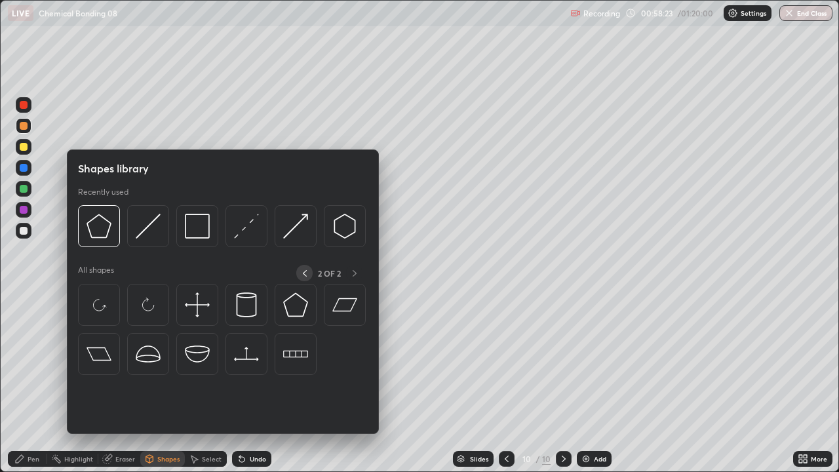
click at [304, 273] on icon at bounding box center [305, 273] width 10 height 10
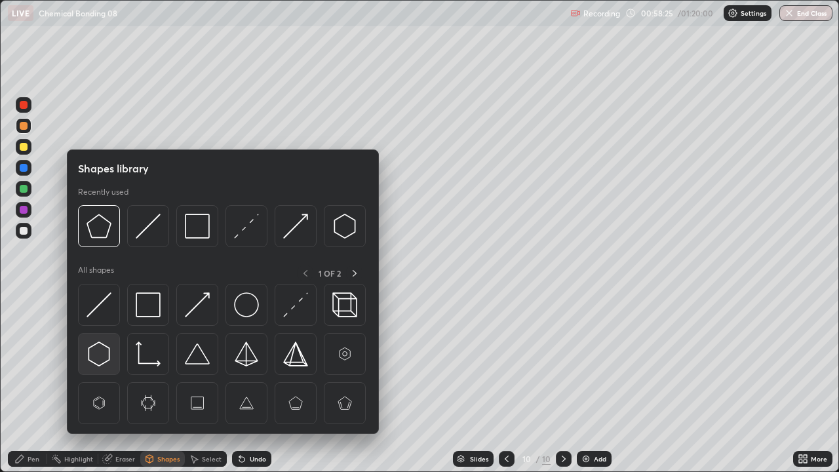
click at [98, 351] on img at bounding box center [99, 354] width 25 height 25
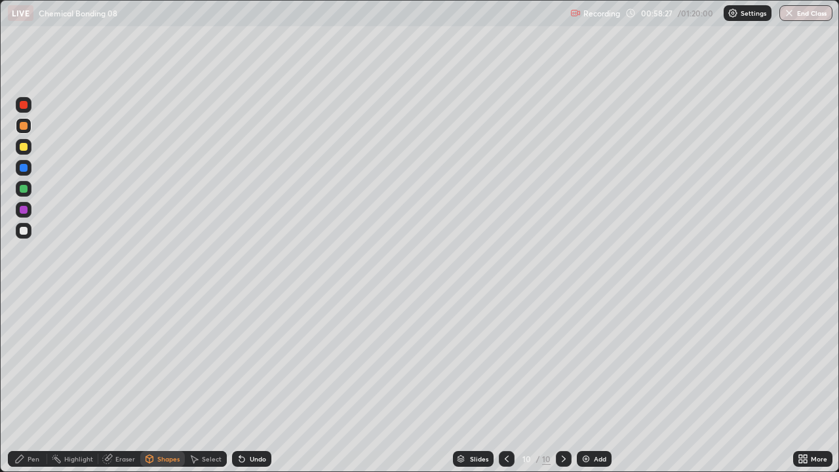
click at [110, 383] on div "Eraser" at bounding box center [119, 459] width 42 height 16
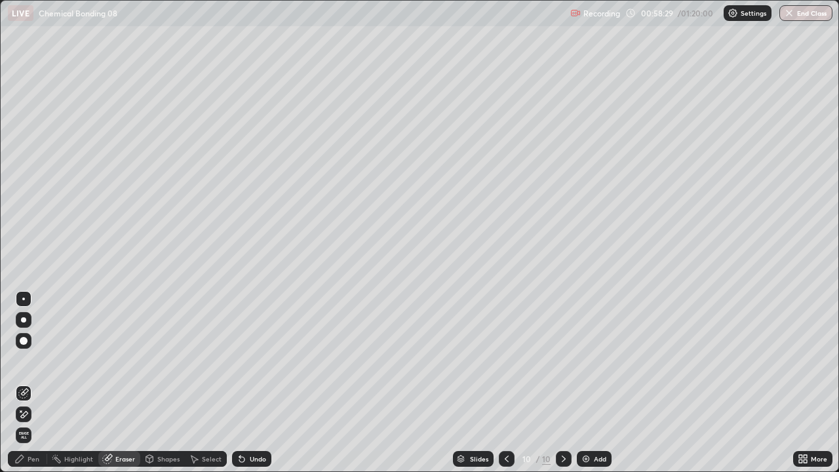
click at [155, 383] on div "Shapes" at bounding box center [162, 459] width 45 height 16
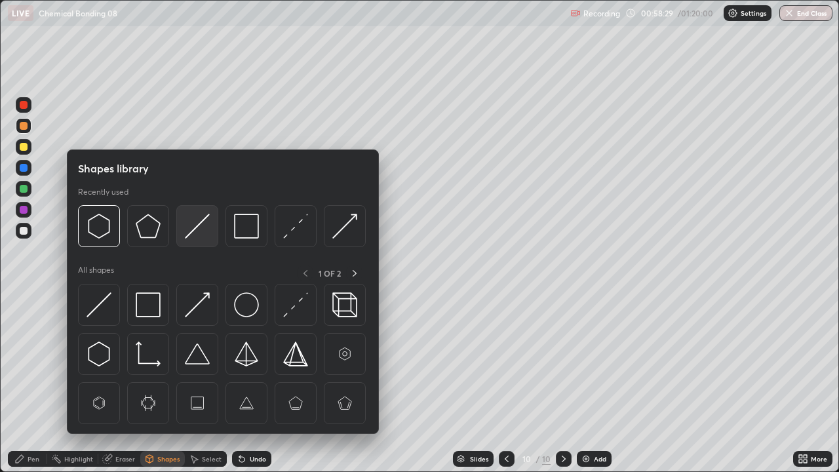
click at [192, 229] on img at bounding box center [197, 226] width 25 height 25
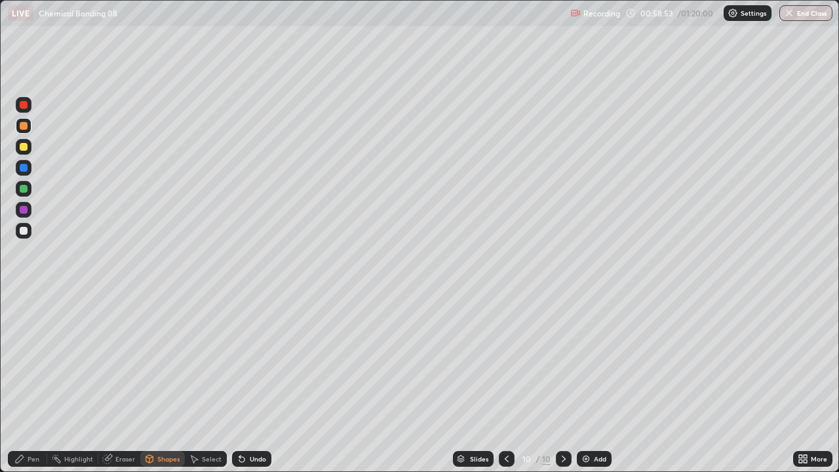
click at [29, 383] on div "Pen" at bounding box center [27, 459] width 39 height 16
click at [24, 232] on div at bounding box center [24, 231] width 8 height 8
click at [20, 196] on div at bounding box center [24, 189] width 16 height 16
click at [22, 208] on div at bounding box center [24, 210] width 8 height 8
click at [159, 383] on div "Shapes" at bounding box center [162, 459] width 45 height 16
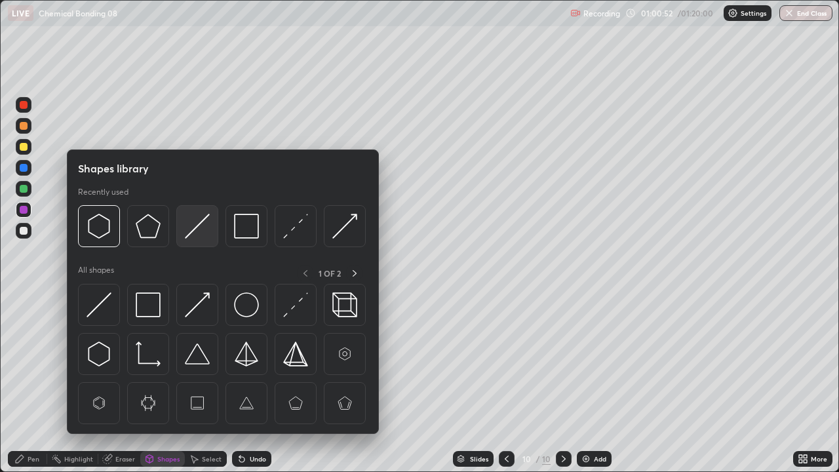
click at [193, 222] on img at bounding box center [197, 226] width 25 height 25
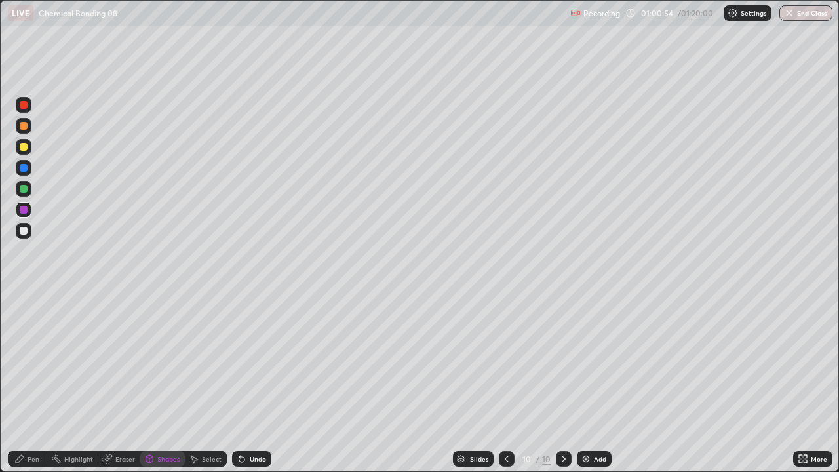
click at [32, 383] on div "Pen" at bounding box center [34, 459] width 12 height 7
click at [23, 235] on div at bounding box center [24, 231] width 16 height 16
click at [161, 383] on div "Shapes" at bounding box center [168, 459] width 22 height 7
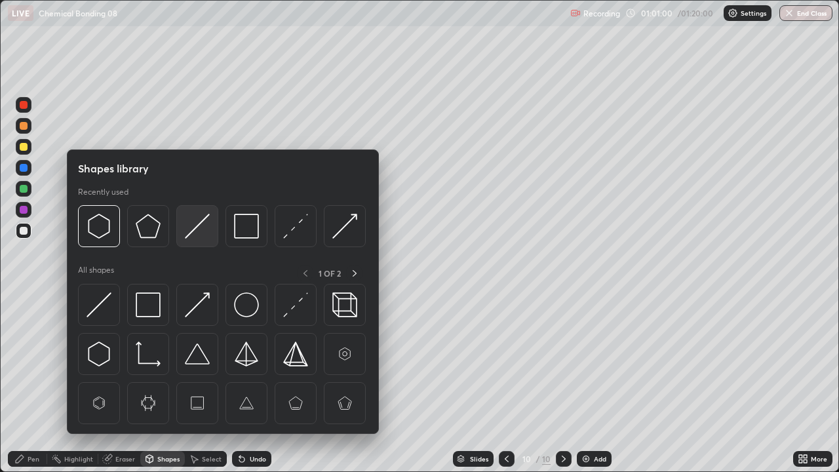
click at [202, 223] on img at bounding box center [197, 226] width 25 height 25
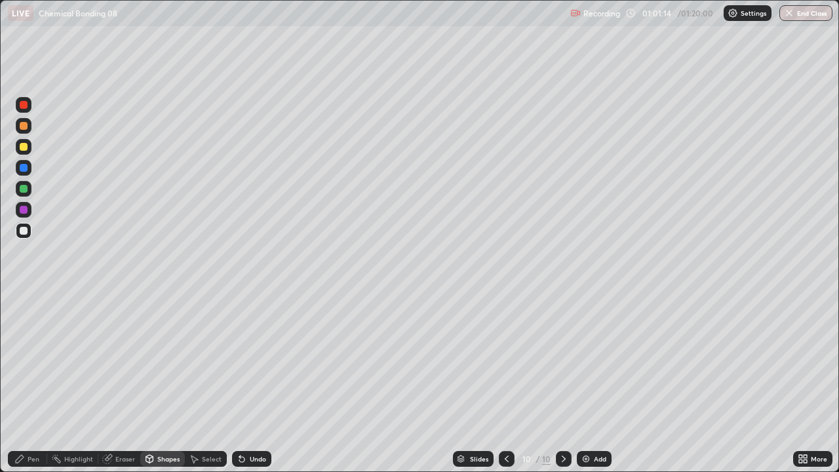
click at [31, 383] on div "Pen" at bounding box center [34, 459] width 12 height 7
click at [18, 191] on div at bounding box center [24, 189] width 16 height 16
click at [21, 191] on div at bounding box center [24, 189] width 8 height 8
click at [25, 172] on div at bounding box center [24, 168] width 16 height 16
click at [591, 383] on div "Add" at bounding box center [594, 459] width 35 height 16
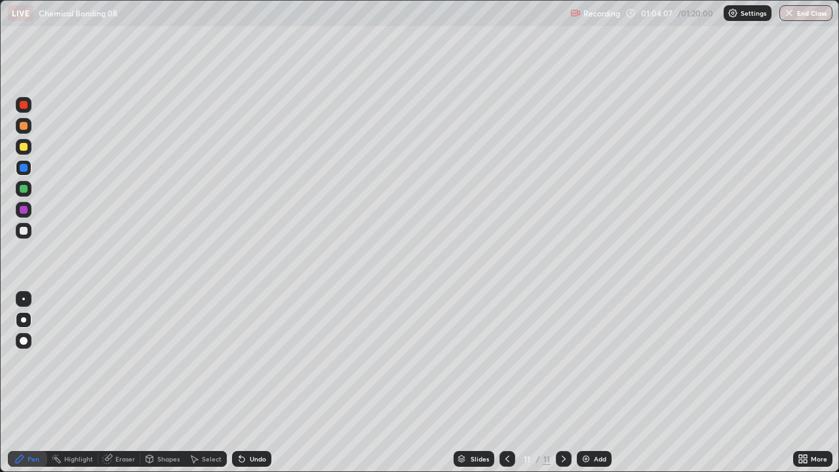
click at [26, 127] on div at bounding box center [24, 126] width 8 height 8
click at [25, 229] on div at bounding box center [24, 231] width 8 height 8
click at [118, 383] on div "Eraser" at bounding box center [119, 459] width 42 height 16
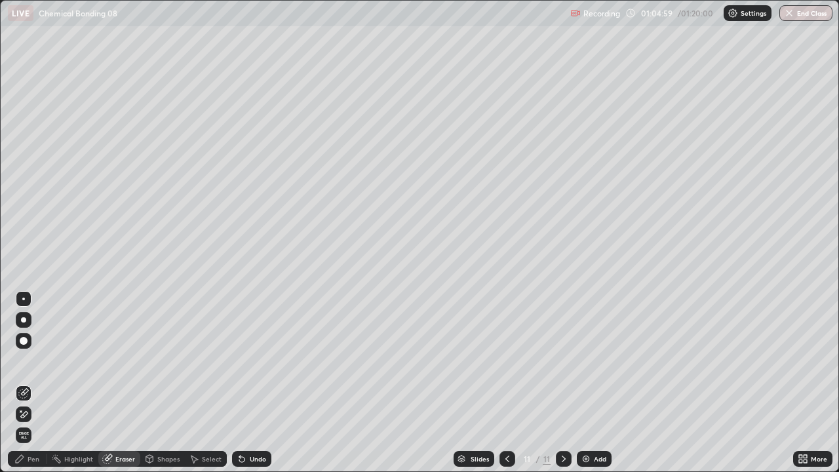
click at [34, 383] on div "Pen" at bounding box center [27, 459] width 39 height 16
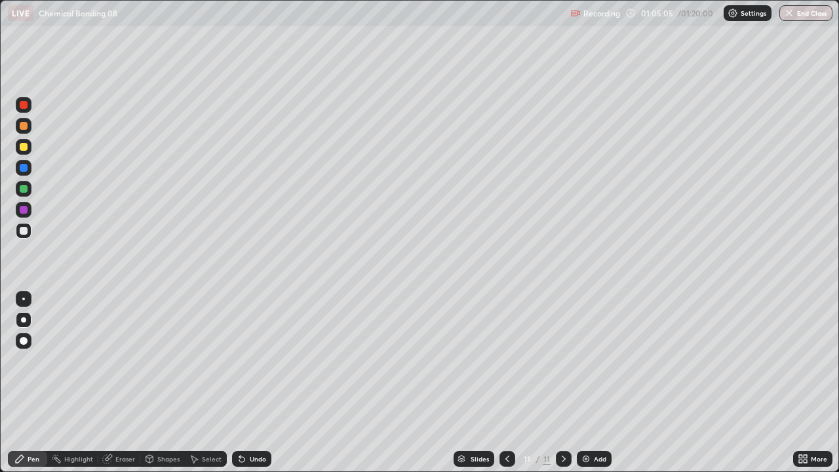
click at [24, 151] on div at bounding box center [24, 147] width 16 height 16
click at [168, 383] on div "Shapes" at bounding box center [168, 459] width 22 height 7
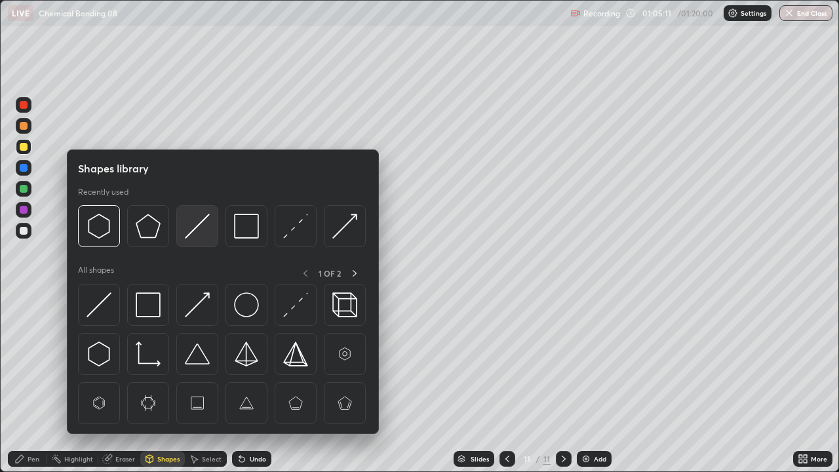
click at [198, 227] on img at bounding box center [197, 226] width 25 height 25
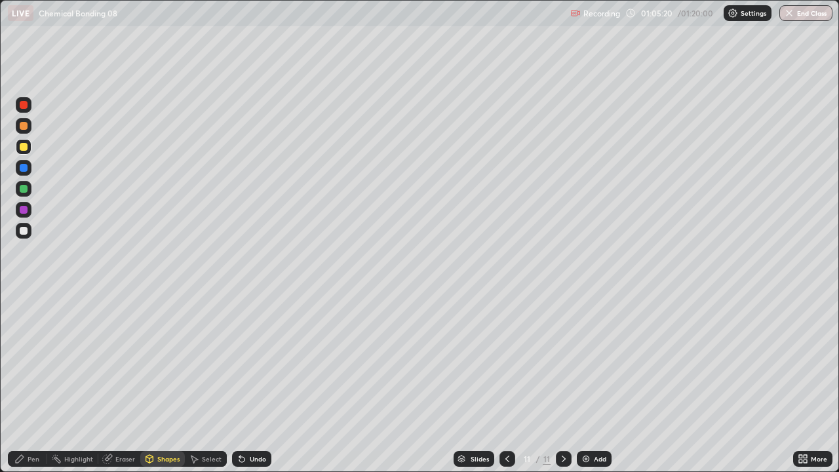
click at [28, 383] on div "Pen" at bounding box center [34, 459] width 12 height 7
click at [23, 212] on div at bounding box center [24, 210] width 8 height 8
click at [23, 236] on div at bounding box center [24, 231] width 16 height 16
click at [21, 146] on div at bounding box center [24, 147] width 8 height 8
click at [24, 231] on div at bounding box center [24, 231] width 8 height 8
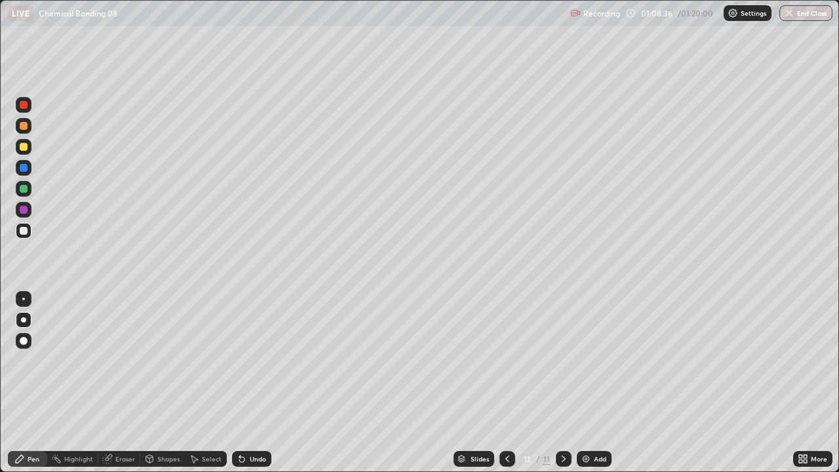
click at [24, 189] on div at bounding box center [24, 189] width 8 height 8
click at [20, 233] on div at bounding box center [24, 231] width 8 height 8
click at [584, 383] on img at bounding box center [586, 459] width 10 height 10
click at [22, 129] on div at bounding box center [24, 126] width 8 height 8
click at [27, 233] on div at bounding box center [24, 231] width 16 height 16
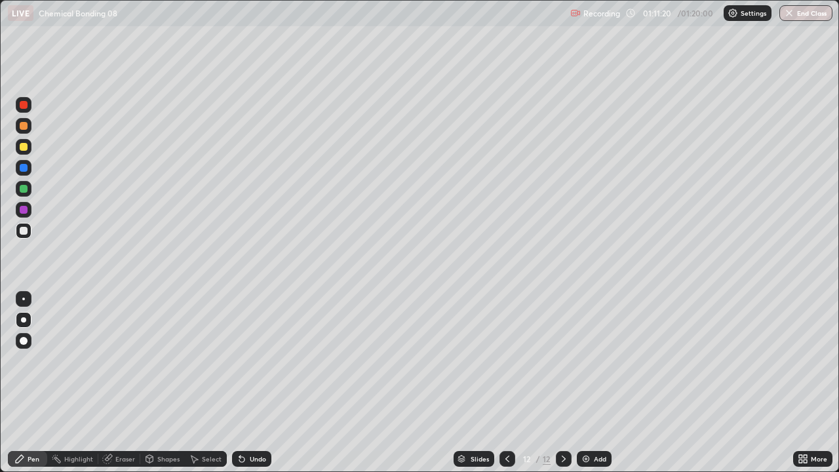
click at [127, 383] on div "Eraser" at bounding box center [119, 459] width 42 height 16
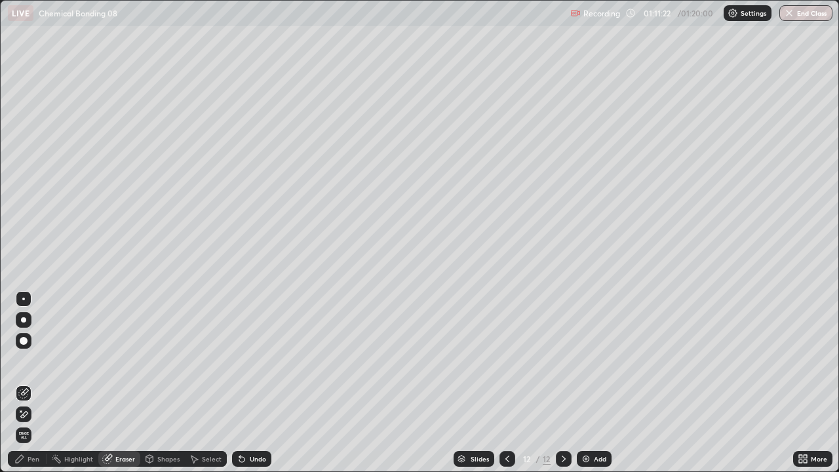
click at [35, 383] on div "Pen" at bounding box center [27, 459] width 39 height 16
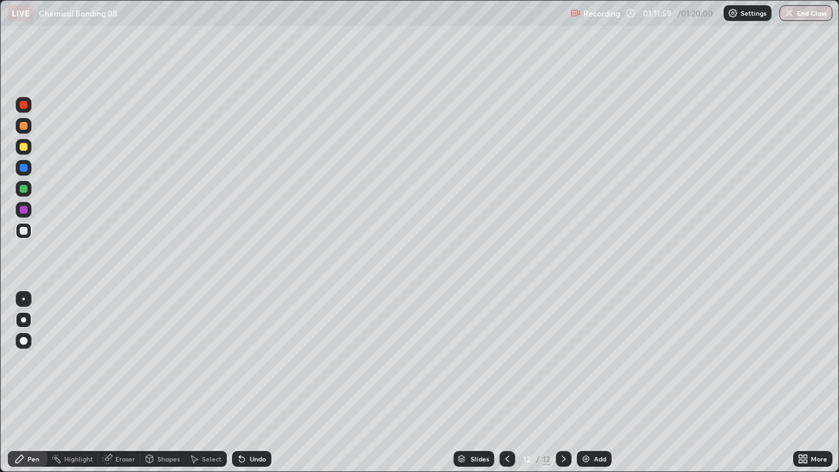
click at [128, 383] on div "Eraser" at bounding box center [125, 459] width 20 height 7
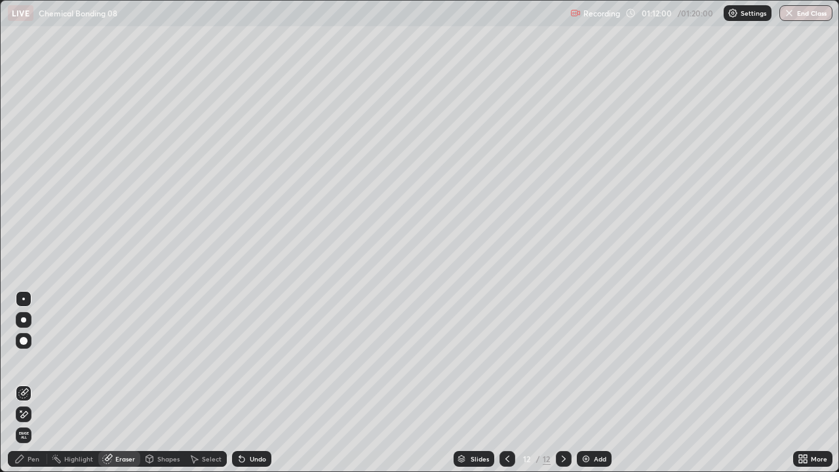
click at [38, 383] on div "Pen" at bounding box center [34, 459] width 12 height 7
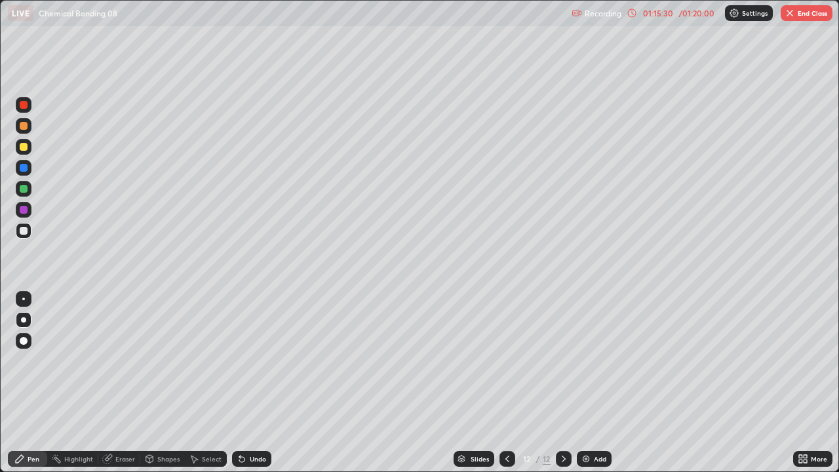
click at [507, 383] on icon at bounding box center [507, 459] width 10 height 10
click at [562, 383] on icon at bounding box center [564, 459] width 4 height 7
click at [22, 146] on div at bounding box center [24, 147] width 8 height 8
click at [795, 18] on button "End Class" at bounding box center [807, 13] width 52 height 16
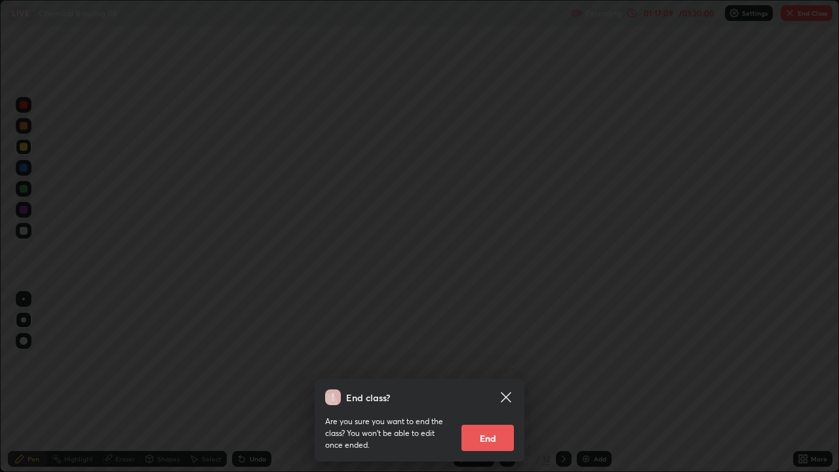
click at [496, 383] on button "End" at bounding box center [488, 438] width 52 height 26
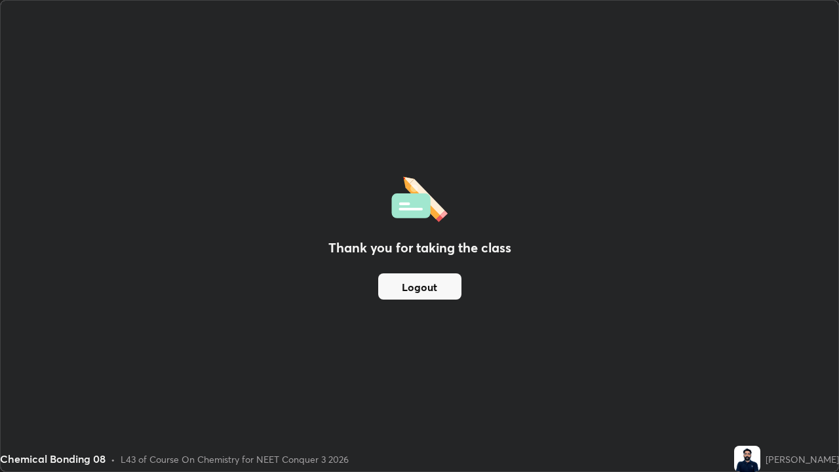
click at [426, 288] on button "Logout" at bounding box center [419, 286] width 83 height 26
click at [422, 282] on button "Logout" at bounding box center [419, 286] width 83 height 26
